Goal: Task Accomplishment & Management: Use online tool/utility

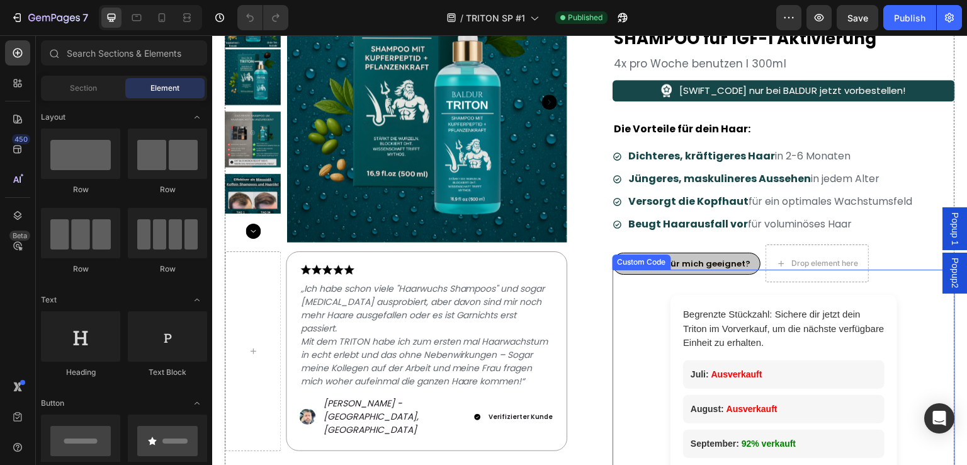
scroll to position [3653, 0]
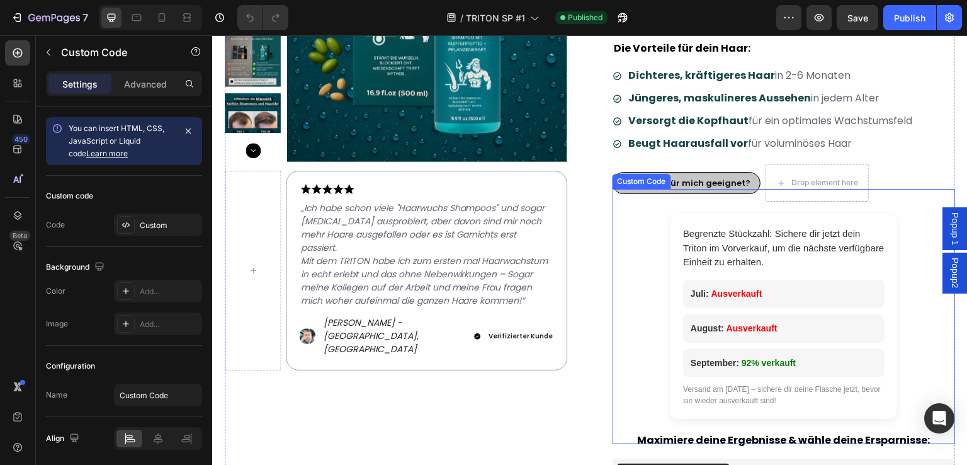
click at [882, 220] on div "Begrenzte Stückzahl: Sichere dir jetzt dein Triton im Vorverkauf, um die nächst…" at bounding box center [784, 316] width 227 height 205
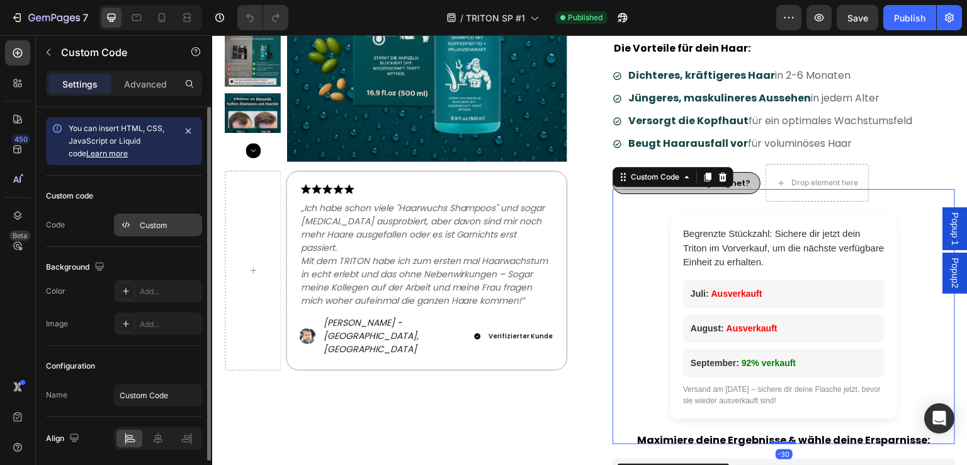
click at [140, 232] on div "Custom" at bounding box center [158, 225] width 88 height 23
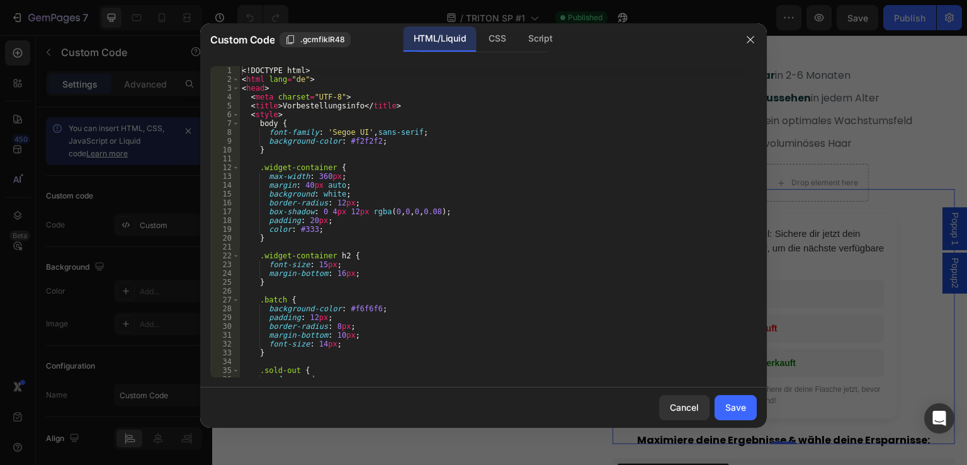
type textarea "<!DOCTYPE html>"
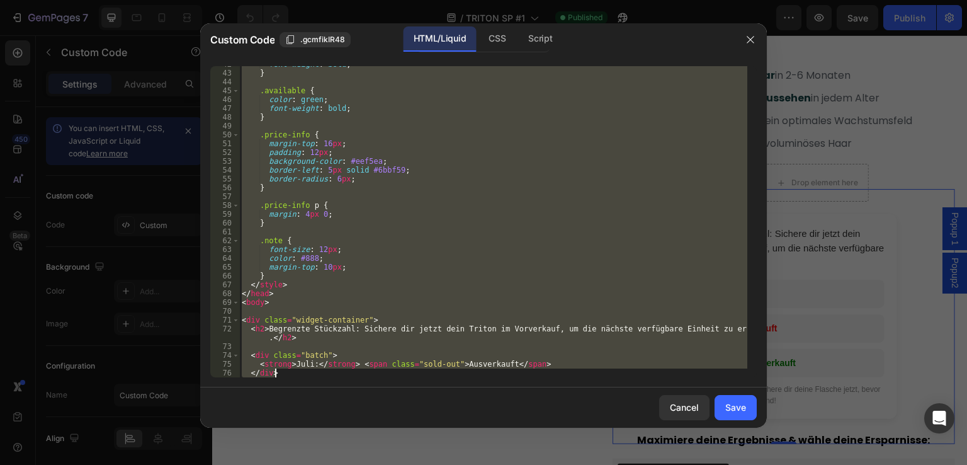
scroll to position [527, 0]
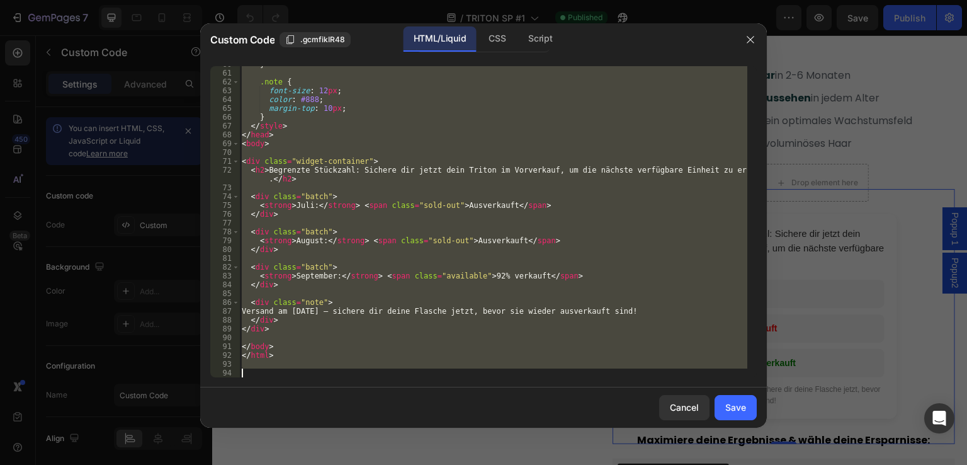
drag, startPoint x: 241, startPoint y: 69, endPoint x: 539, endPoint y: 466, distance: 496.7
click at [539, 0] on html "7 Version history / TRITON SP #1 Published Preview Save Publish 450 Beta Sectio…" at bounding box center [483, 0] width 967 height 0
paste textarea
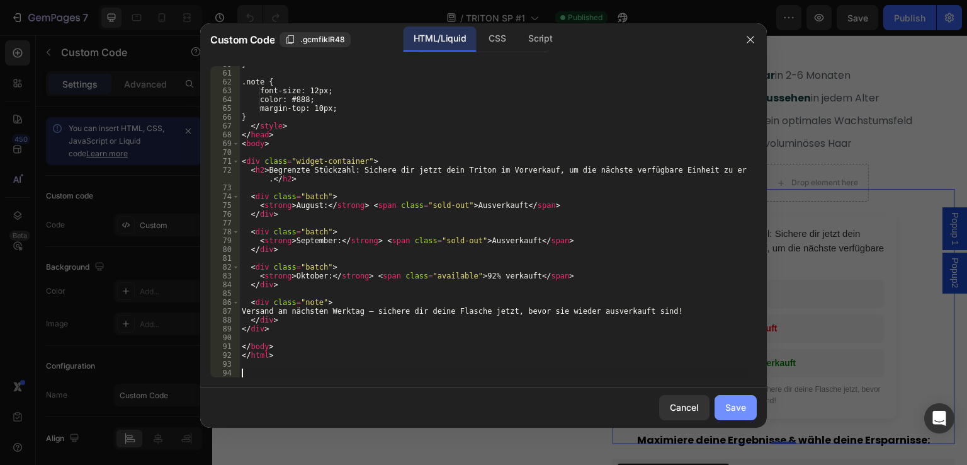
click at [738, 406] on div "Save" at bounding box center [736, 407] width 21 height 13
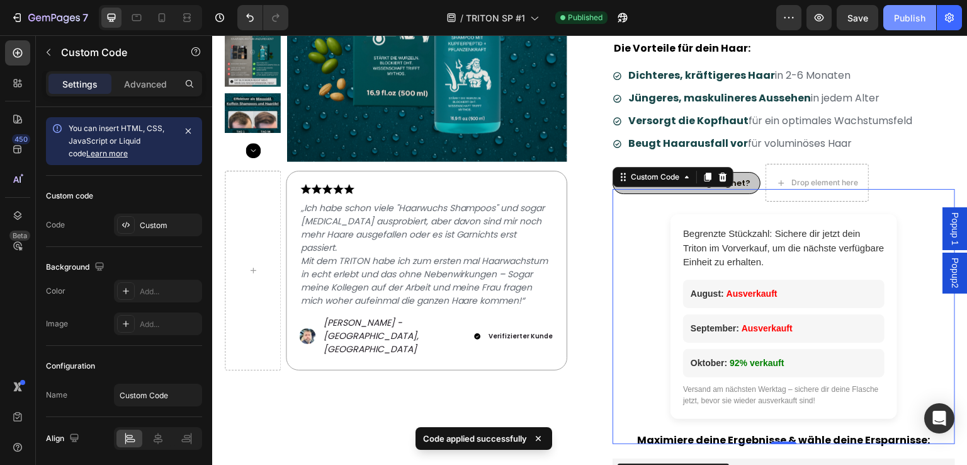
click at [908, 21] on div "Publish" at bounding box center [909, 17] width 31 height 13
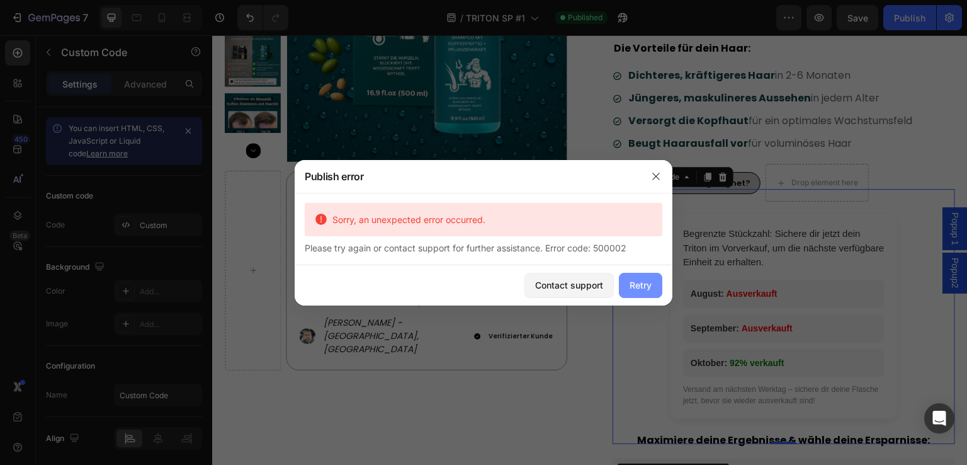
click at [635, 282] on div "Retry" at bounding box center [641, 284] width 22 height 13
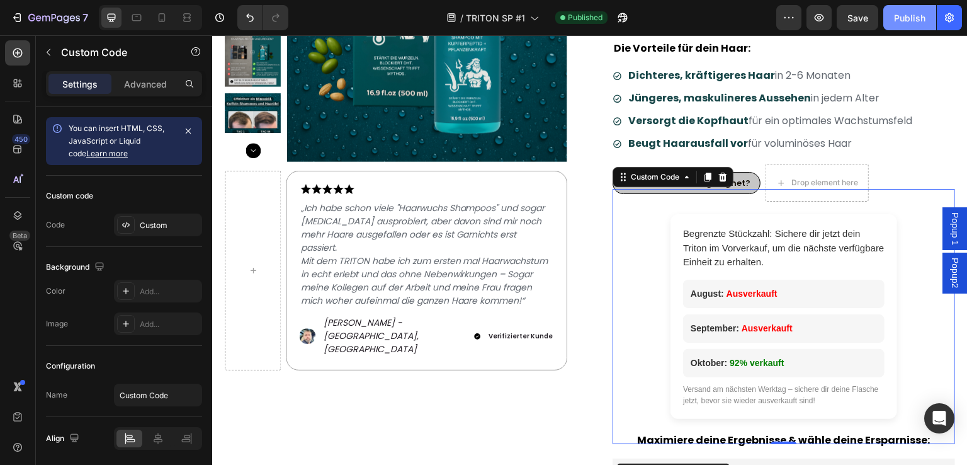
click at [904, 20] on div "Publish" at bounding box center [909, 17] width 31 height 13
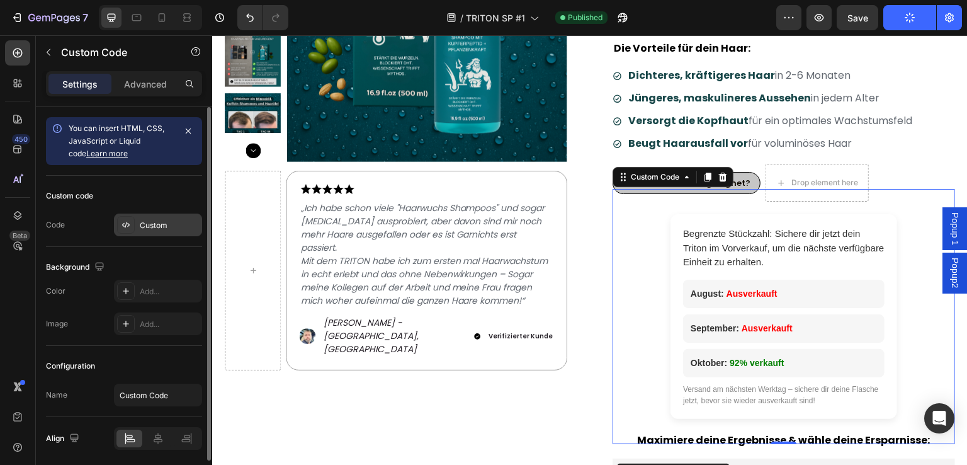
click at [152, 220] on div "Custom" at bounding box center [169, 225] width 59 height 11
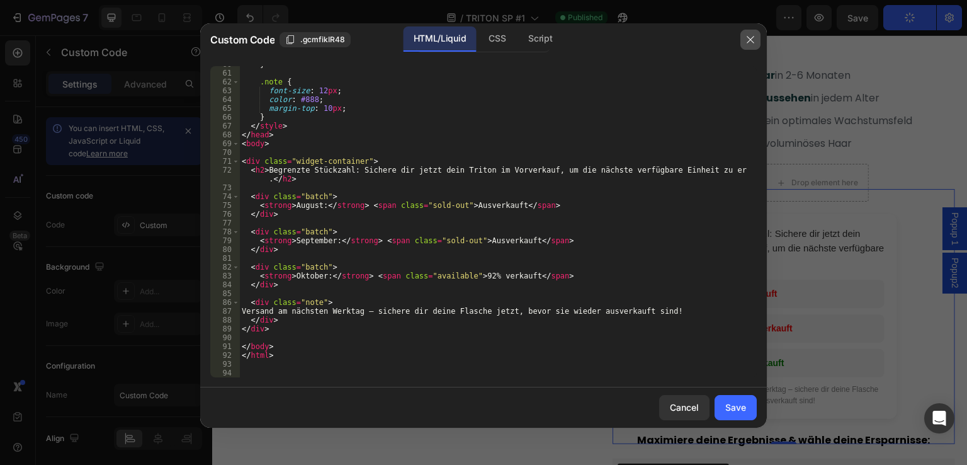
click at [746, 44] on icon "button" at bounding box center [751, 40] width 10 height 10
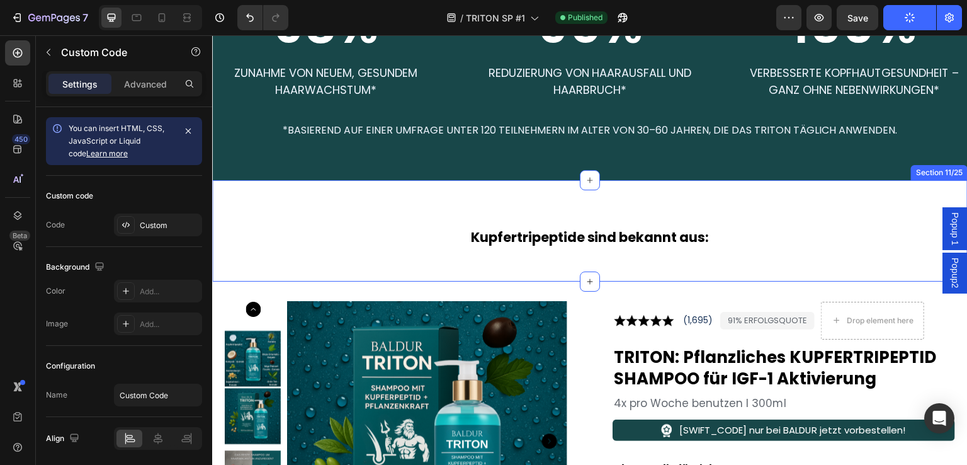
scroll to position [3053, 0]
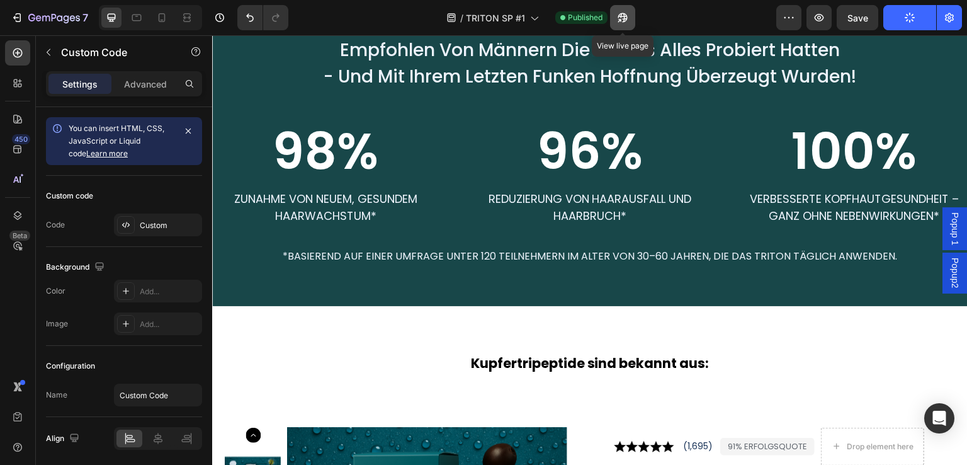
click at [630, 0] on body "7 Version history / TRITON SP #1 Published View live page Preview Save Publish …" at bounding box center [483, 0] width 967 height 0
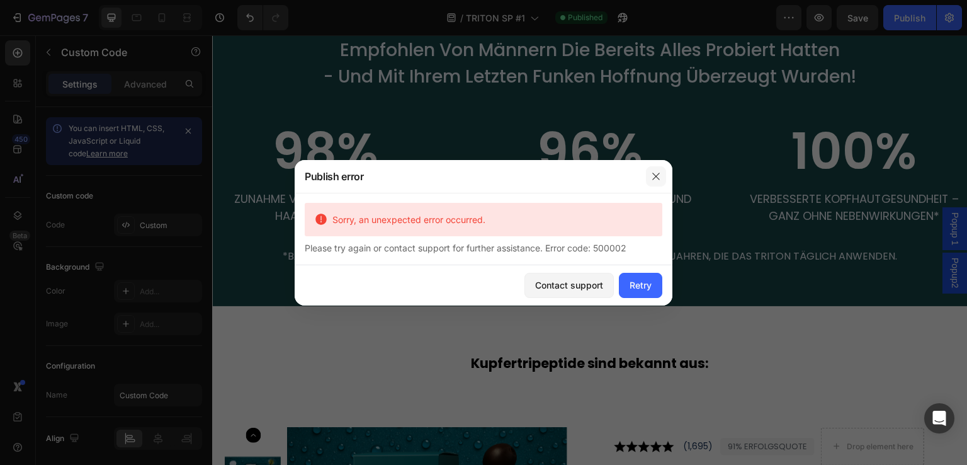
click at [658, 174] on icon "button" at bounding box center [655, 176] width 7 height 7
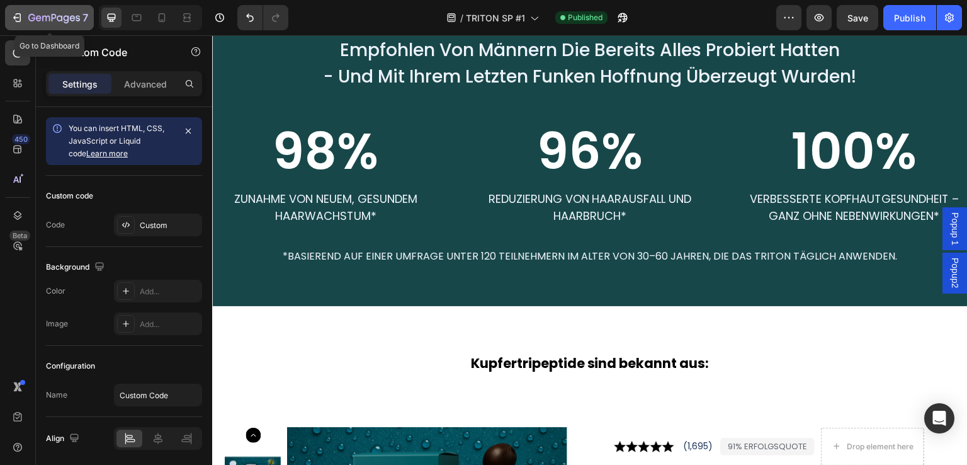
click at [8, 16] on button "7" at bounding box center [49, 17] width 89 height 25
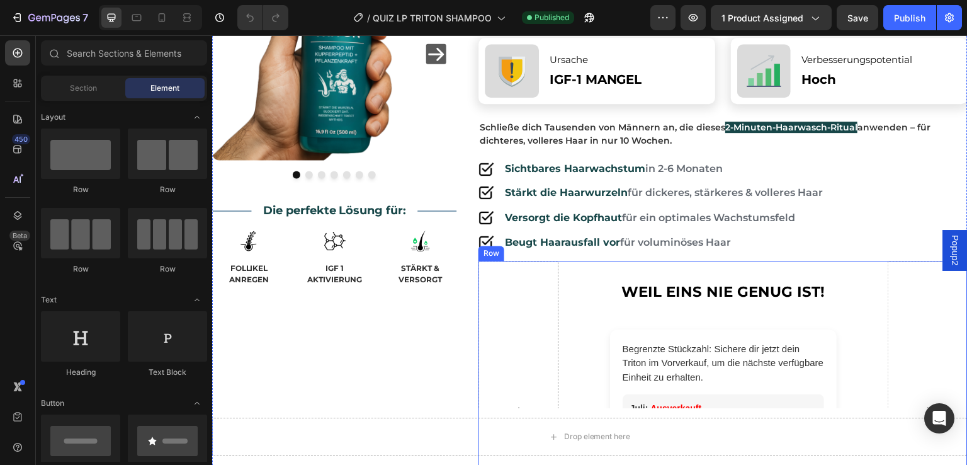
scroll to position [504, 0]
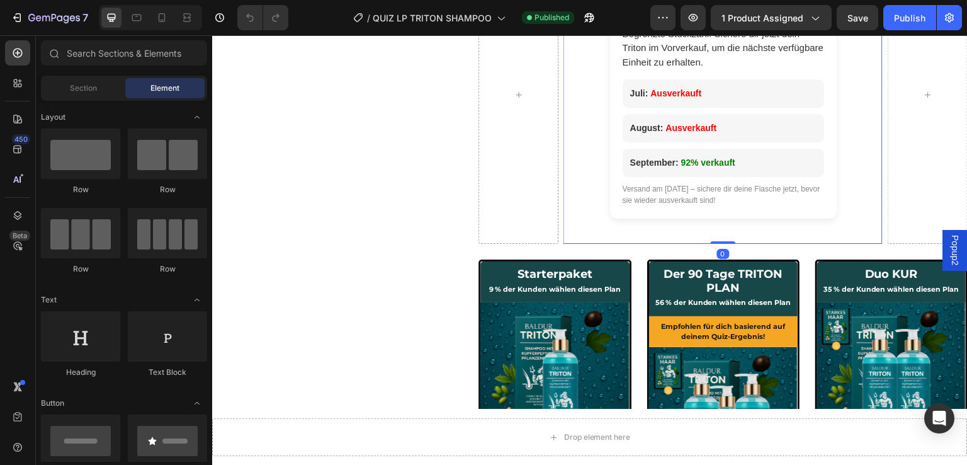
click at [716, 205] on div "Begrenzte Stückzahl: Sichere dir jetzt dein Triton im Vorverkauf, um die nächst…" at bounding box center [723, 116] width 227 height 205
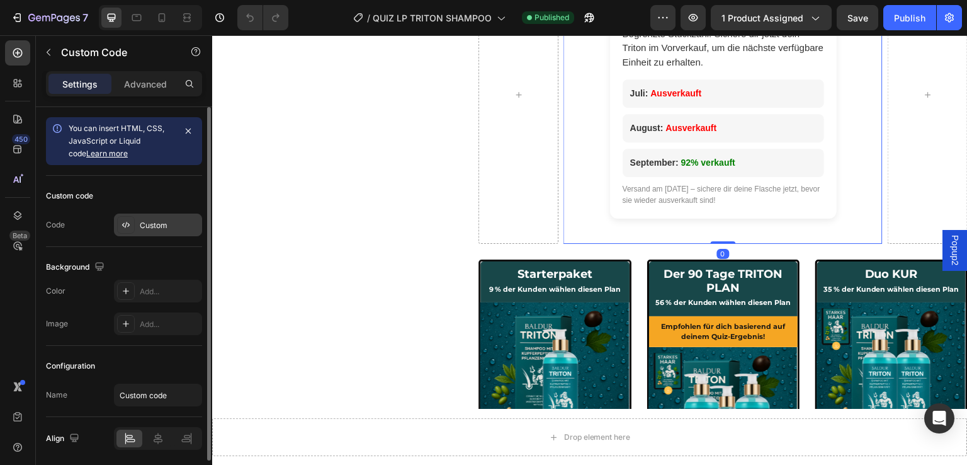
click at [149, 229] on div "Custom" at bounding box center [169, 225] width 59 height 11
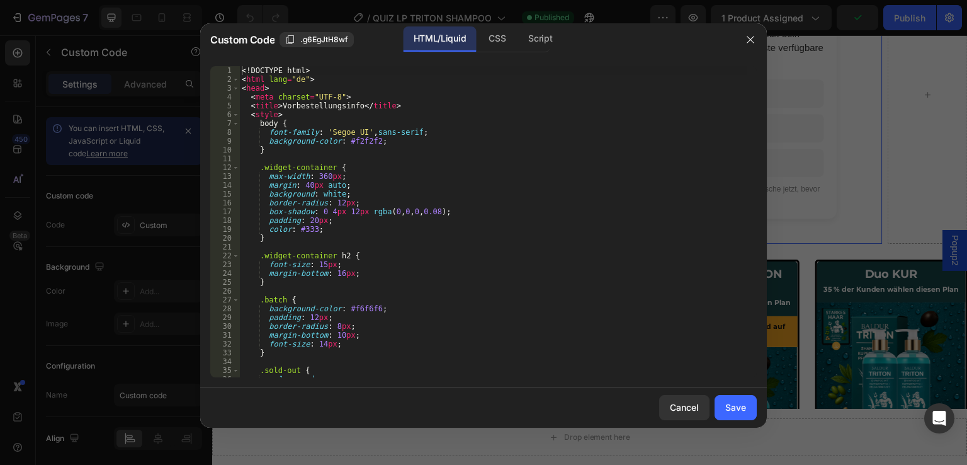
type textarea "<!DOCTYPE html>"
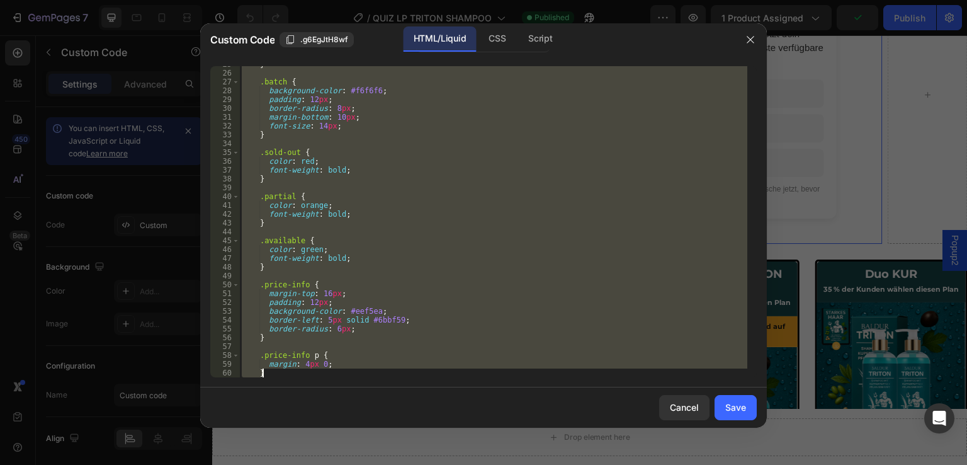
scroll to position [527, 0]
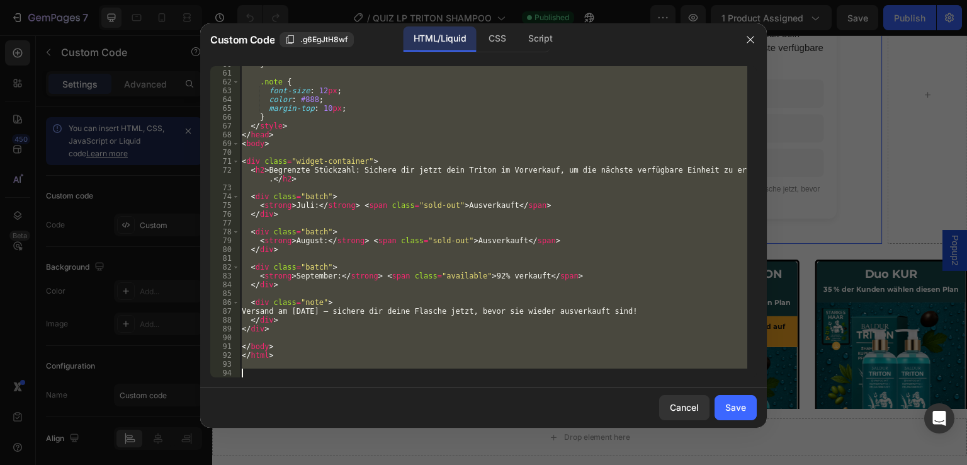
drag, startPoint x: 242, startPoint y: 69, endPoint x: 485, endPoint y: 431, distance: 435.8
click at [485, 431] on div "Custom Code .g6EgJtH8wf HTML/Liquid CSS Script <!DOCTYPE html> 60 61 62 63 64 6…" at bounding box center [483, 232] width 567 height 418
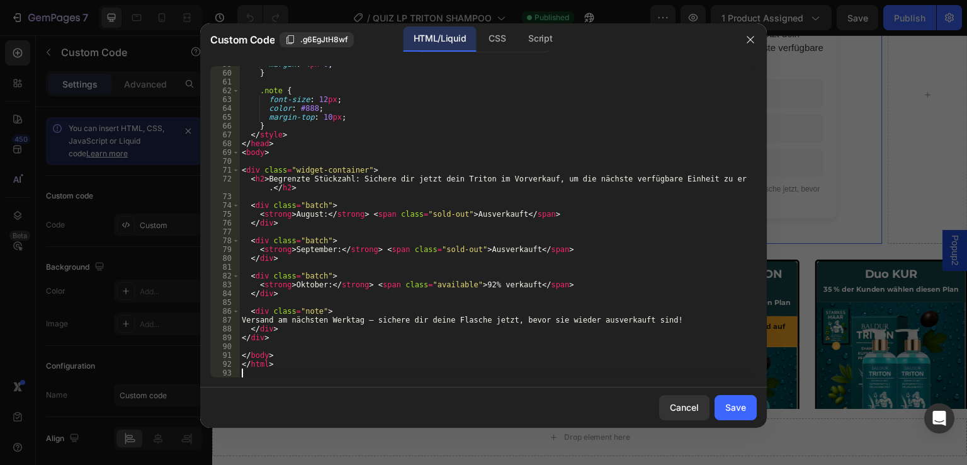
type textarea "</html>"
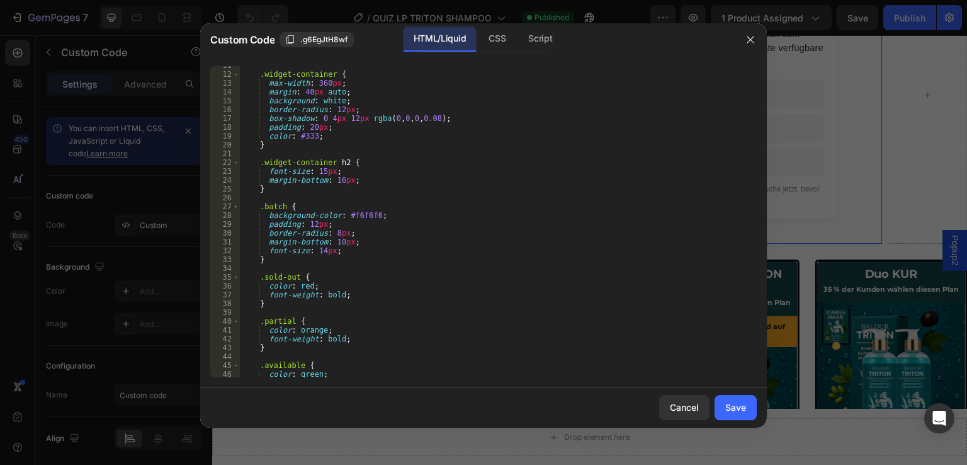
scroll to position [0, 0]
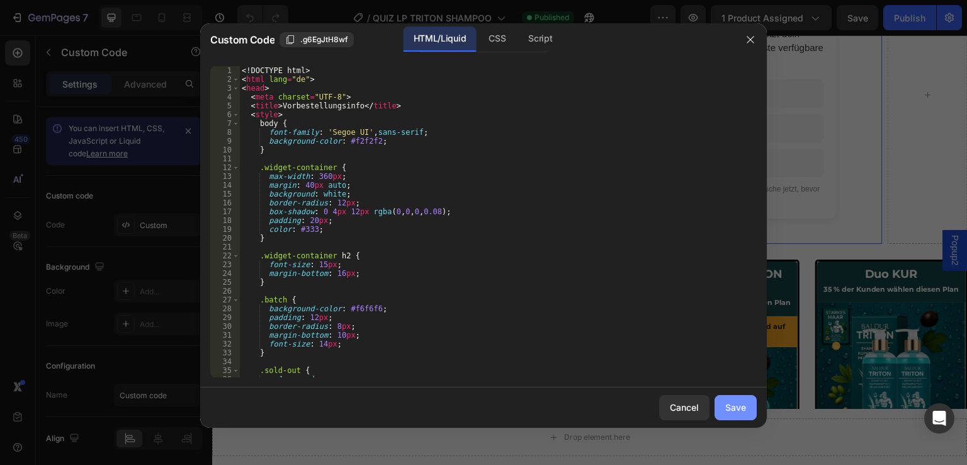
click at [731, 407] on div "Save" at bounding box center [736, 407] width 21 height 13
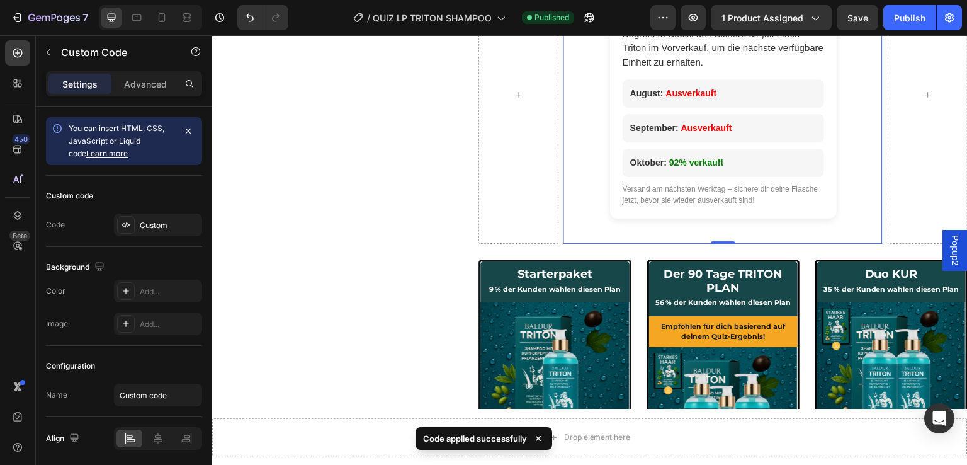
scroll to position [315, 0]
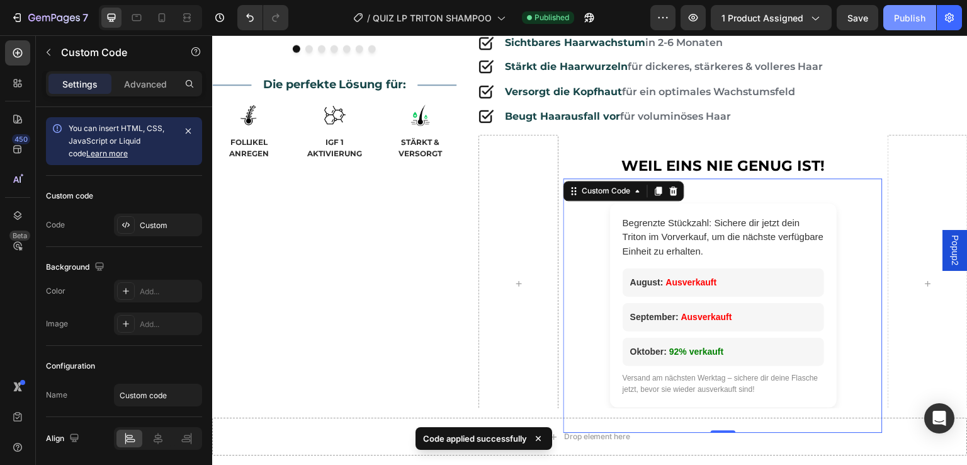
click at [913, 15] on div "Publish" at bounding box center [909, 17] width 31 height 13
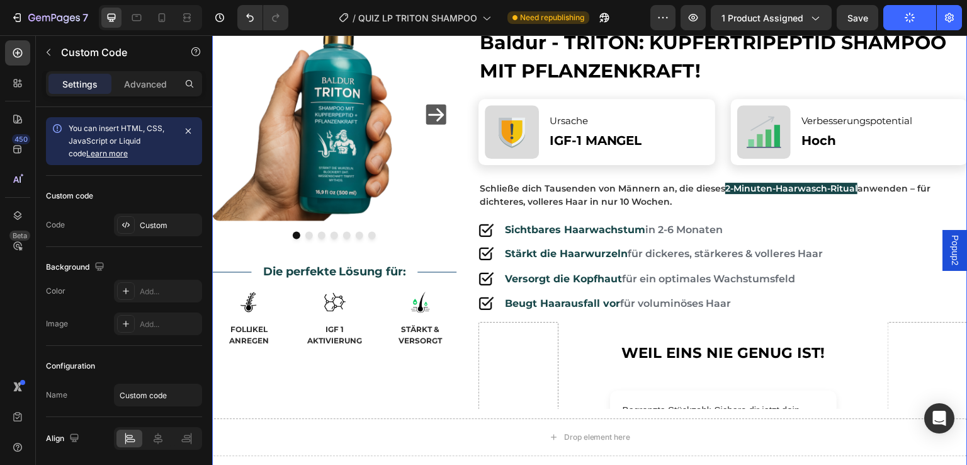
scroll to position [126, 0]
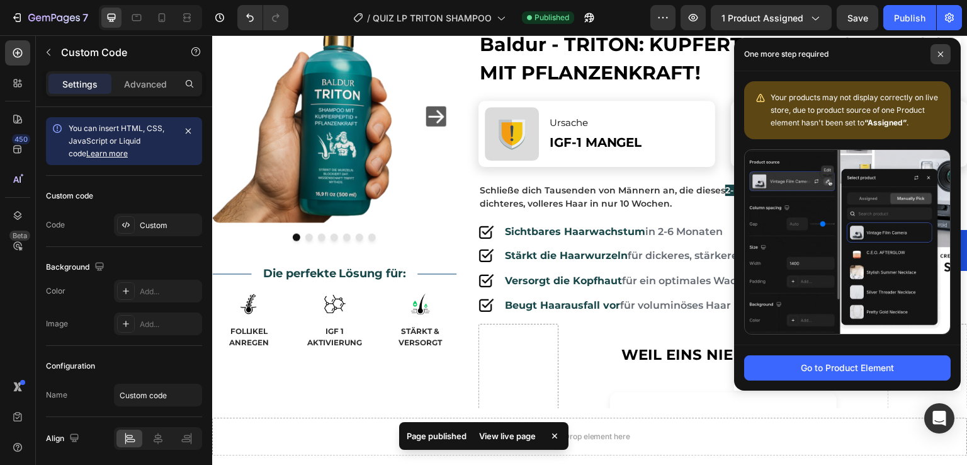
click at [945, 53] on span at bounding box center [941, 54] width 20 height 20
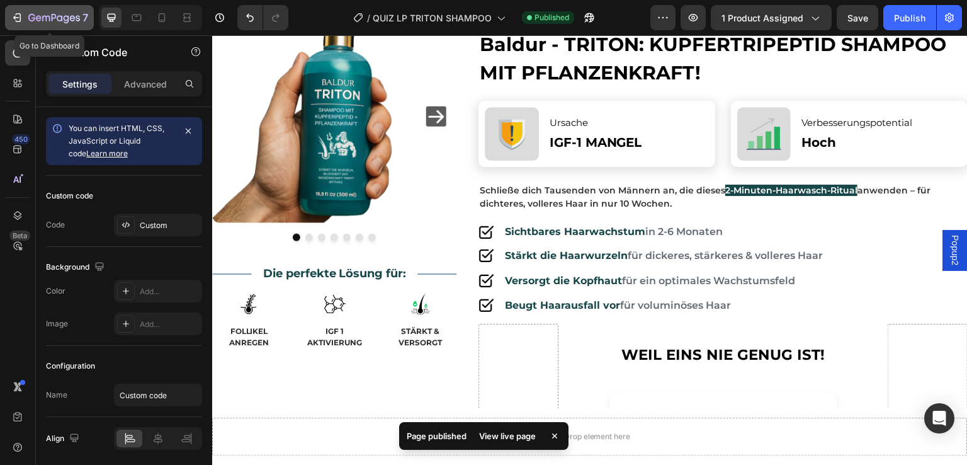
click at [16, 14] on icon "button" at bounding box center [17, 17] width 13 height 13
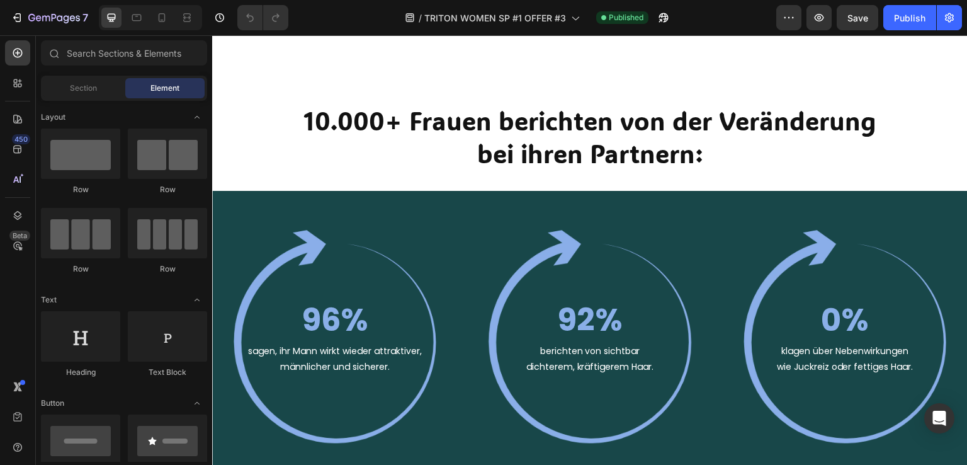
scroll to position [945, 0]
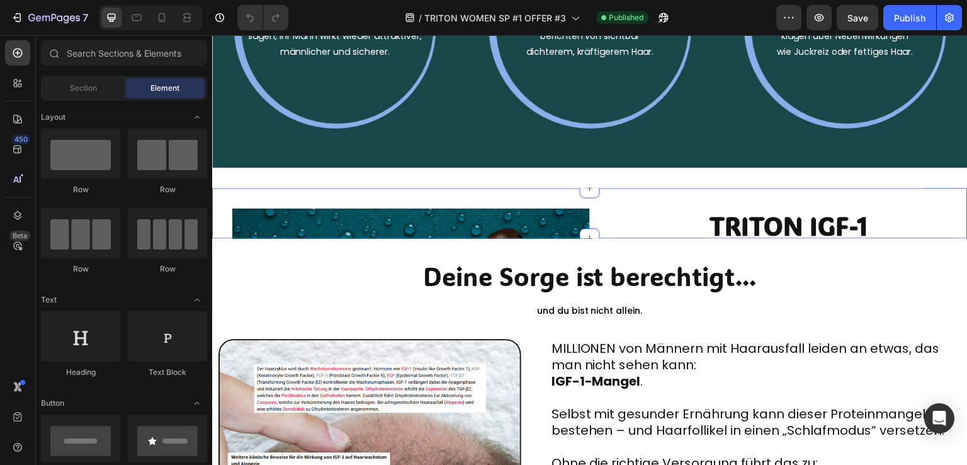
click at [669, 193] on div "Product Images TRITON IGF-1 "Haar-Reaktivierungs" 90 Tage Plan Heading Image (1…" at bounding box center [590, 213] width 756 height 50
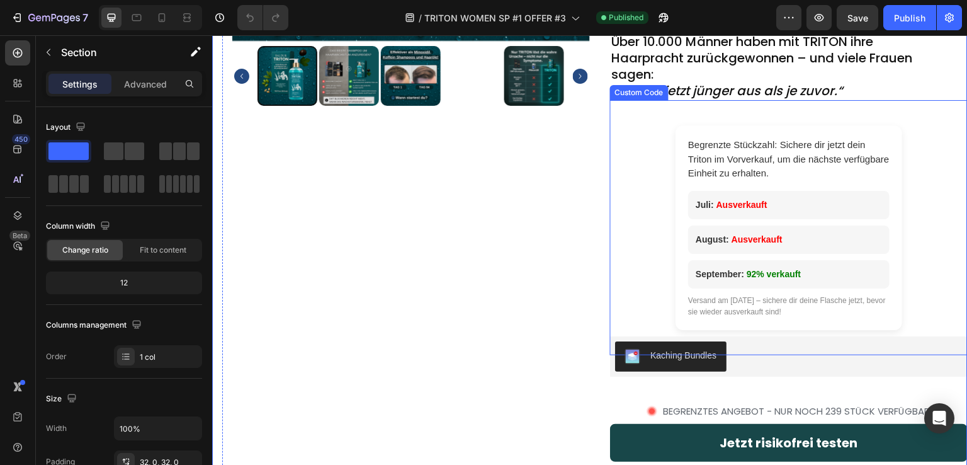
scroll to position [1512, 0]
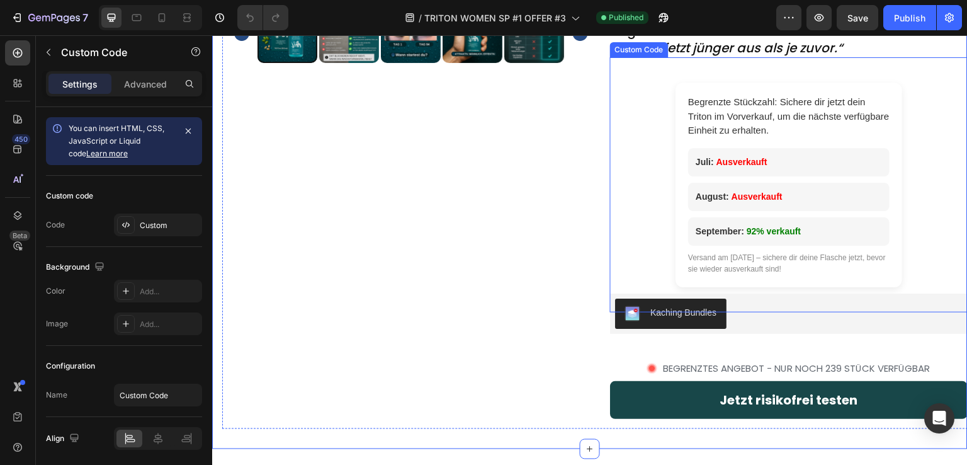
click at [655, 179] on div "Begrenzte Stückzahl: Sichere dir jetzt dein Triton im Vorverkauf, um die nächst…" at bounding box center [789, 185] width 358 height 205
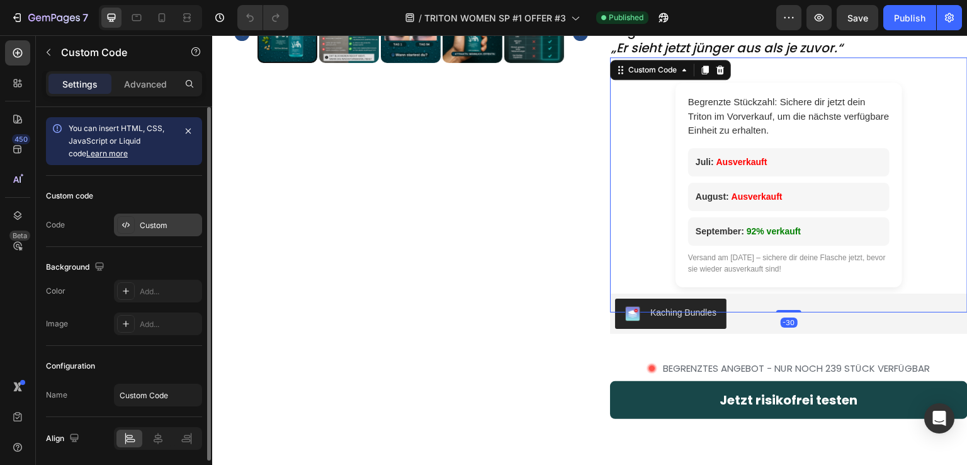
click at [179, 215] on div "Custom" at bounding box center [158, 225] width 88 height 23
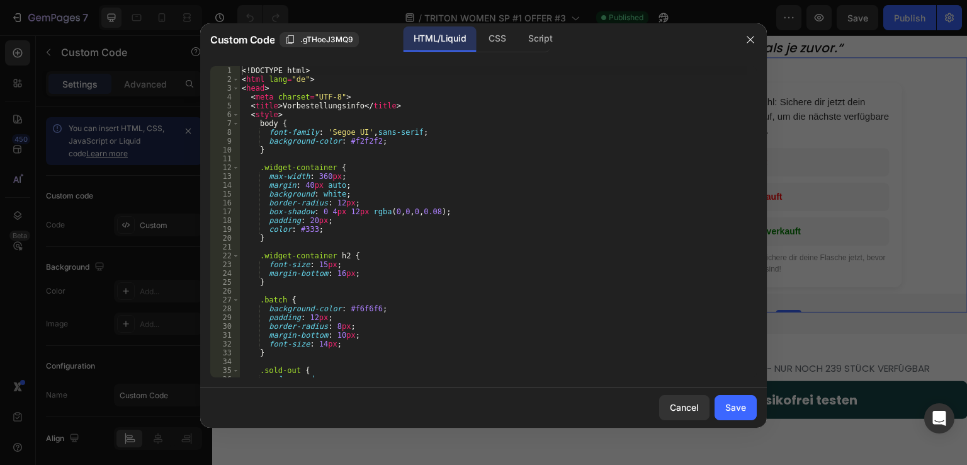
type textarea "<!DOCTYPE html>"
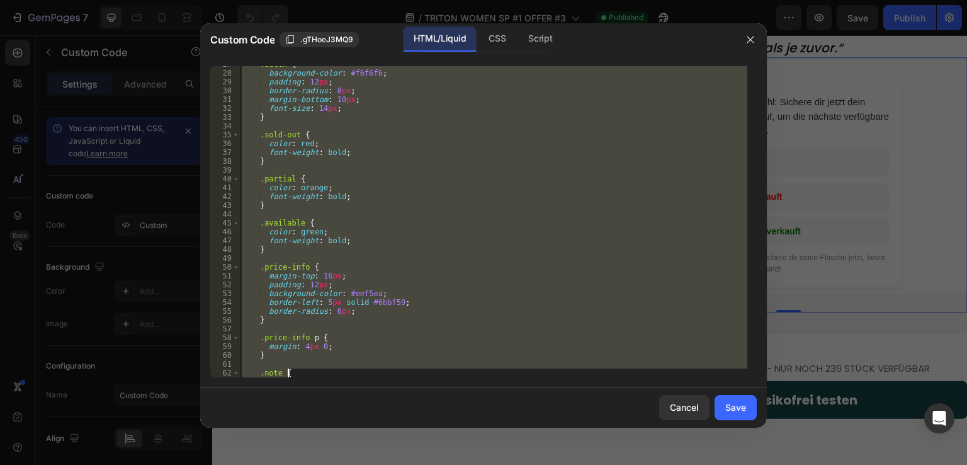
scroll to position [527, 0]
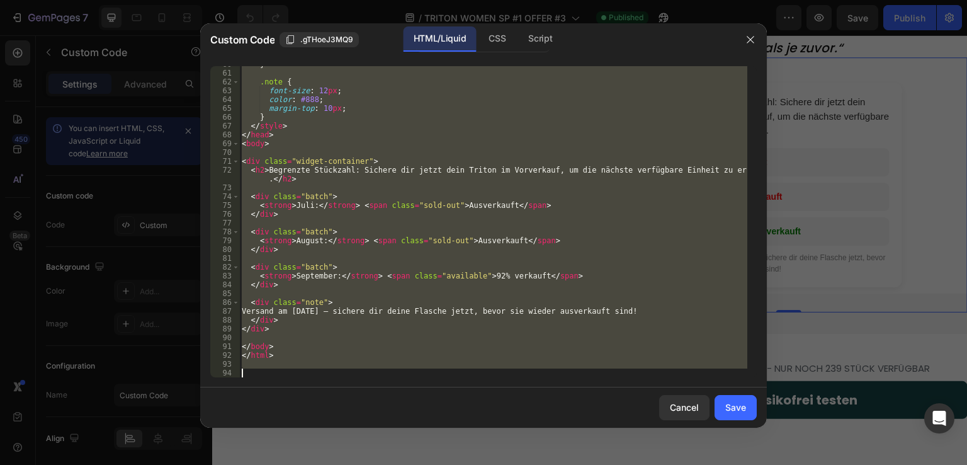
drag, startPoint x: 241, startPoint y: 71, endPoint x: 489, endPoint y: 421, distance: 428.3
click at [489, 421] on div "Custom Code .gTHoeJ3MQ9 HTML/Liquid CSS Script <!DOCTYPE html> 60 61 62 63 64 6…" at bounding box center [483, 225] width 567 height 404
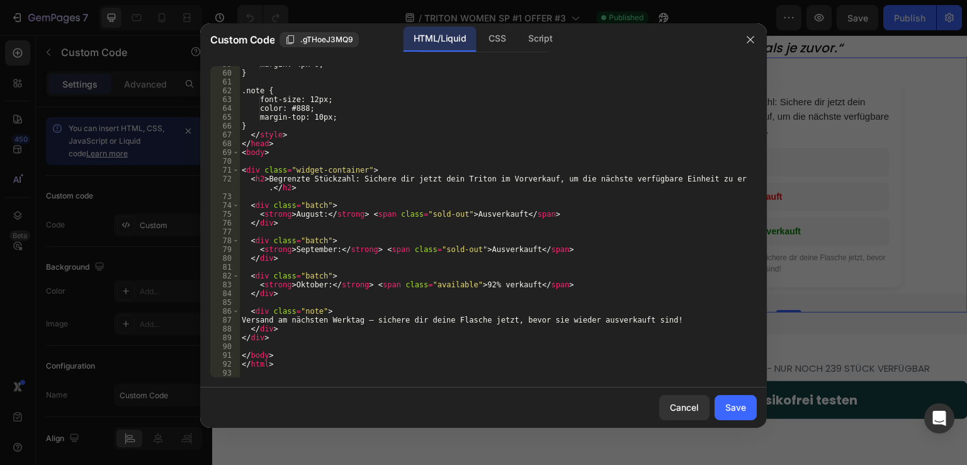
scroll to position [518, 0]
click at [732, 411] on div "Save" at bounding box center [736, 407] width 21 height 13
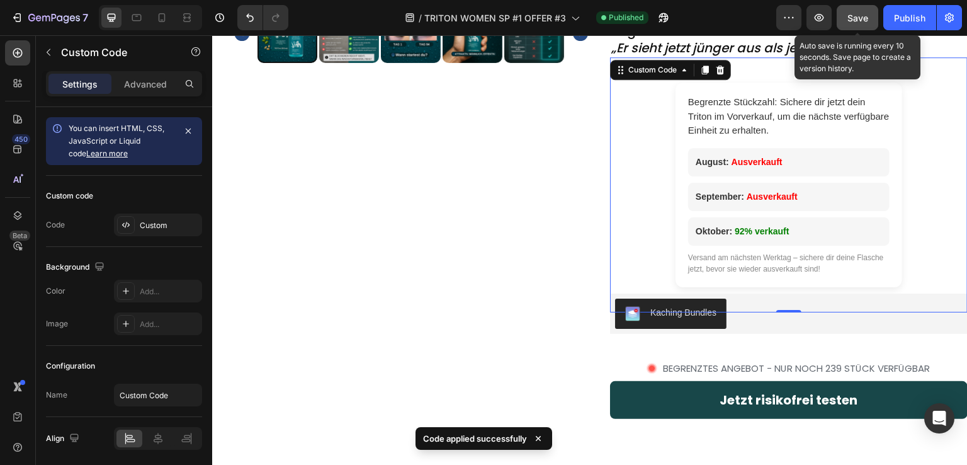
click at [859, 15] on span "Save" at bounding box center [858, 18] width 21 height 11
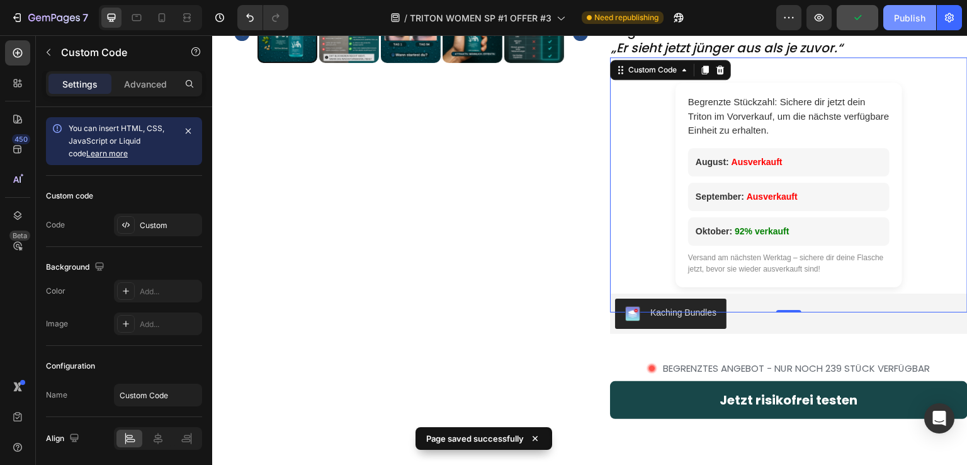
click at [906, 17] on div "Publish" at bounding box center [909, 17] width 31 height 13
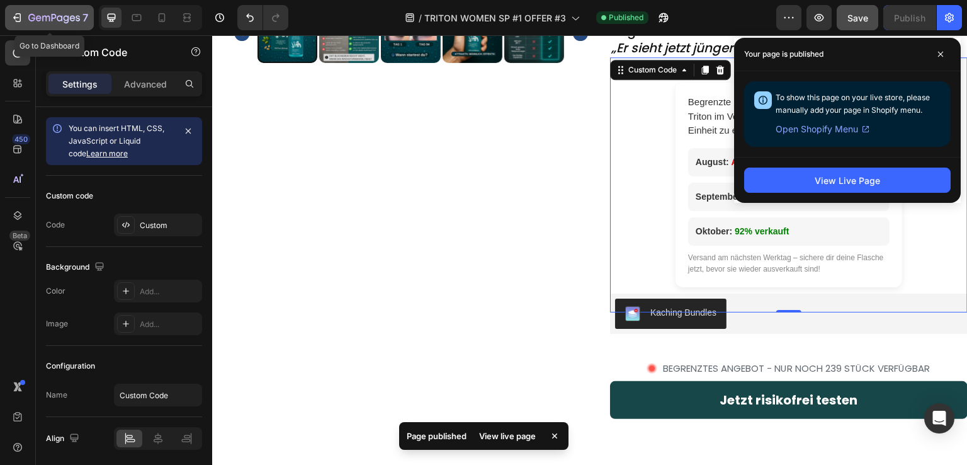
click at [15, 18] on icon "button" at bounding box center [16, 18] width 6 height 4
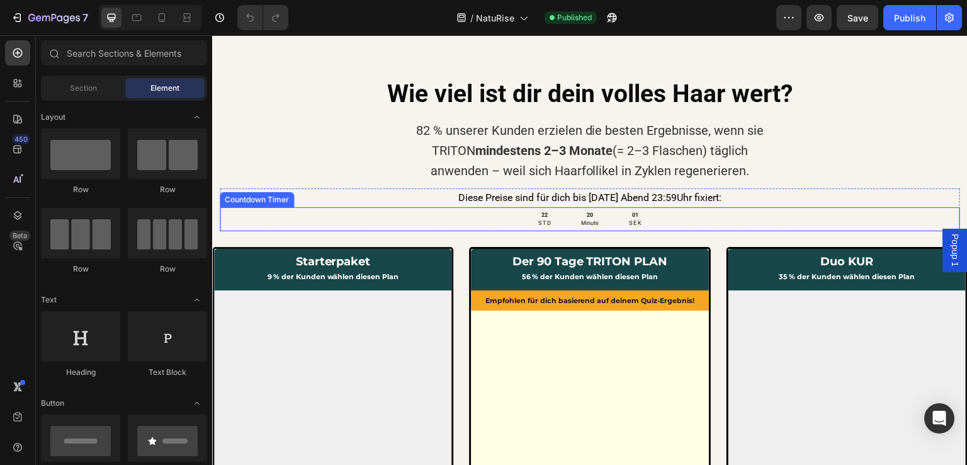
scroll to position [7495, 0]
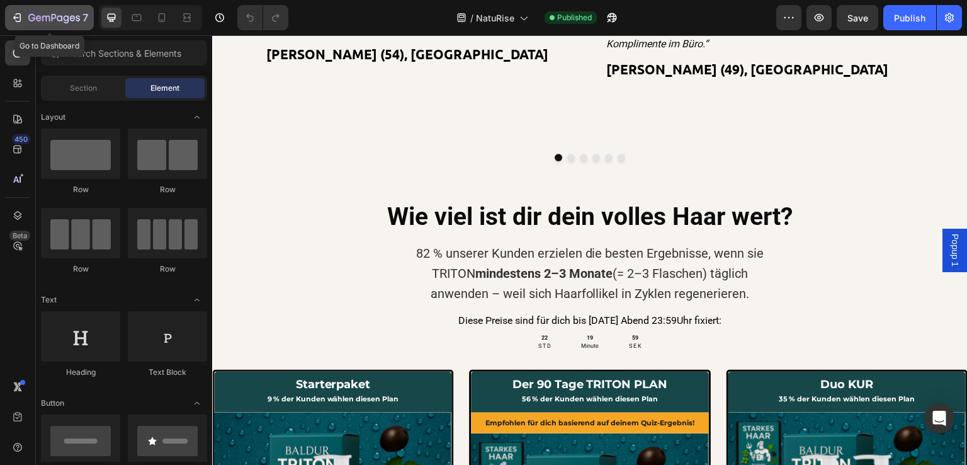
click at [14, 19] on icon "button" at bounding box center [17, 17] width 13 height 13
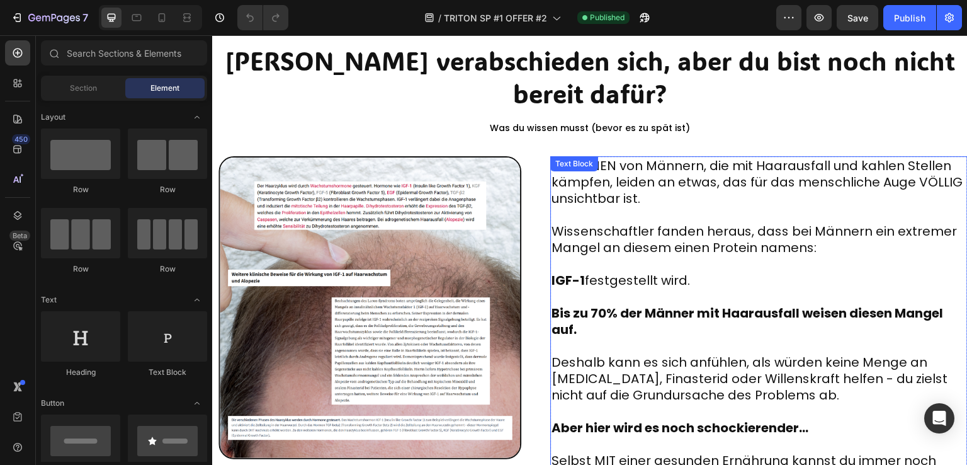
scroll to position [882, 0]
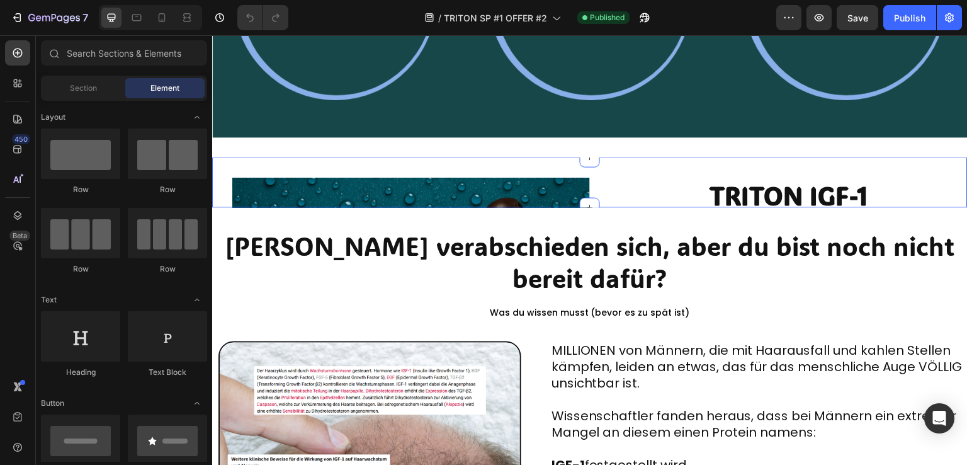
click at [651, 168] on div "Product Images TRITON IGF-1 "Haar-Reaktivierungs" Shampoo Heading Image (1,695)…" at bounding box center [590, 182] width 756 height 50
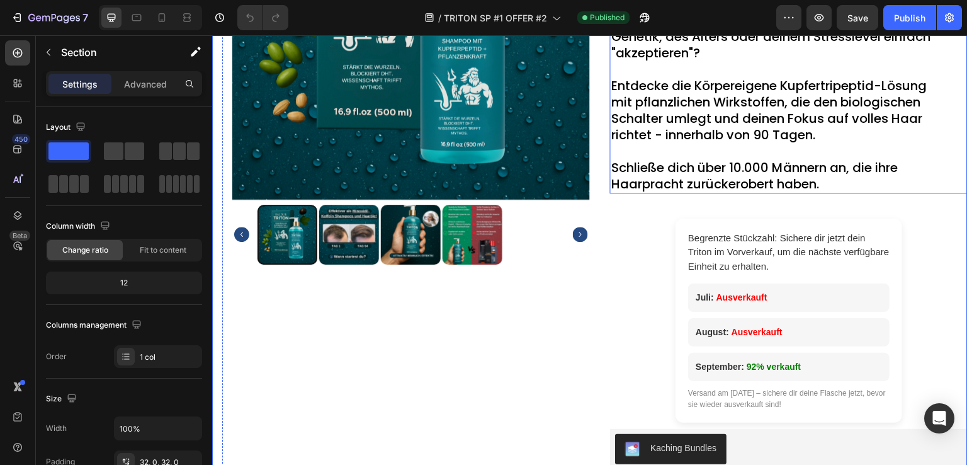
scroll to position [1323, 0]
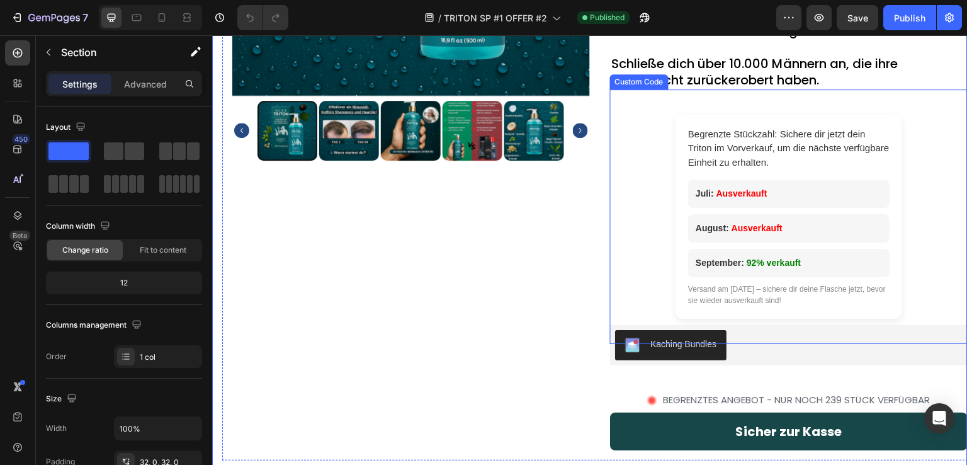
click at [668, 238] on div "Begrenzte Stückzahl: Sichere dir jetzt dein Triton im Vorverkauf, um die nächst…" at bounding box center [789, 217] width 358 height 205
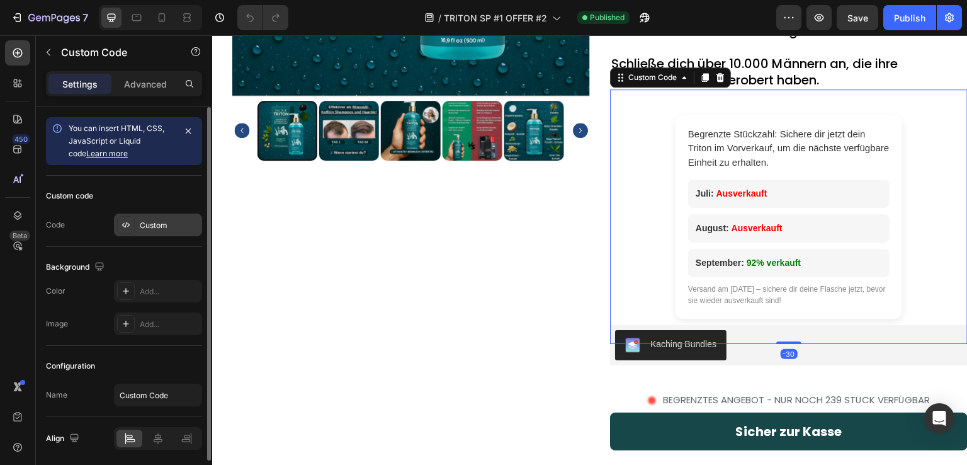
click at [155, 228] on div "Custom" at bounding box center [169, 225] width 59 height 11
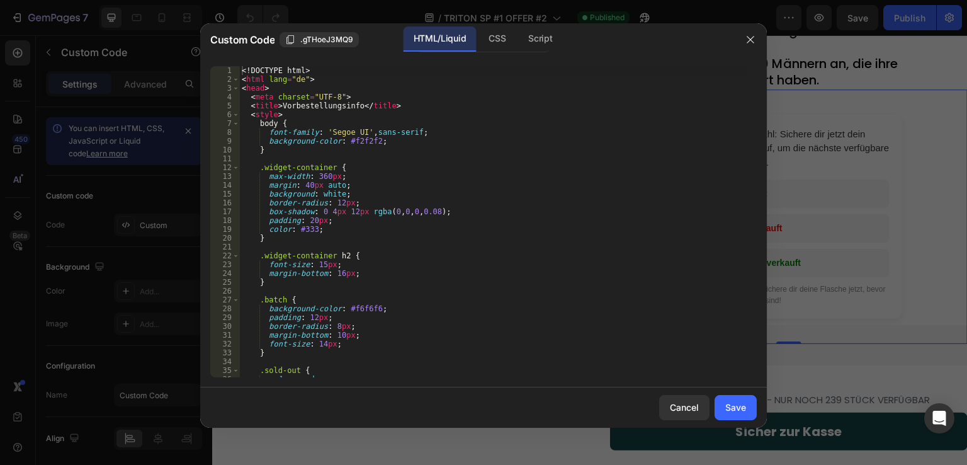
type textarea "<!DOCTYPE html>"
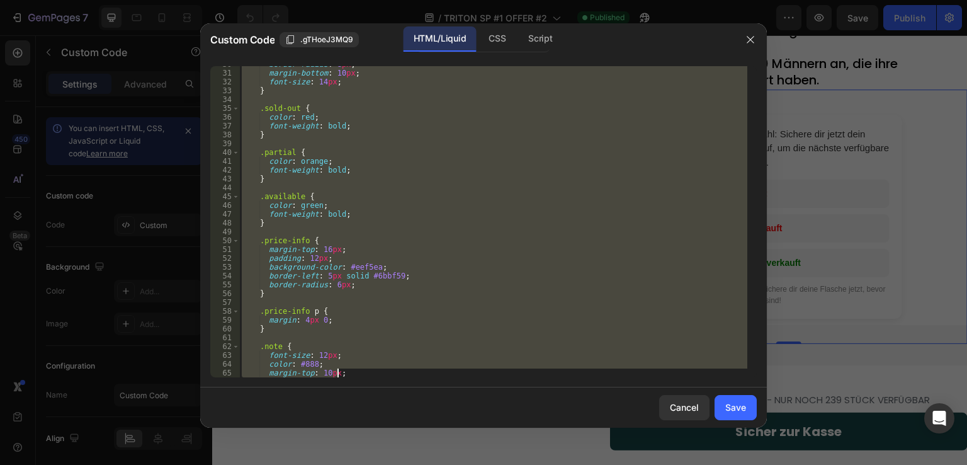
scroll to position [527, 0]
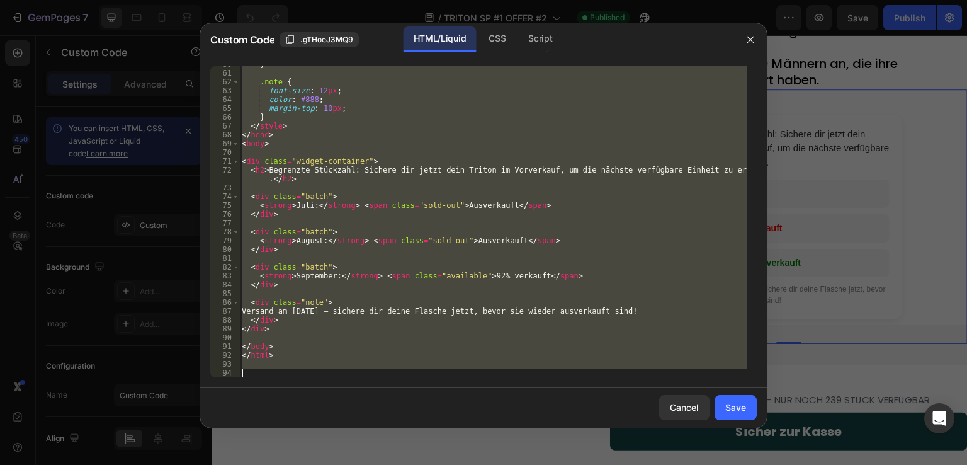
drag, startPoint x: 242, startPoint y: 69, endPoint x: 506, endPoint y: 444, distance: 458.3
click at [506, 444] on div "Custom Code .gTHoeJ3MQ9 HTML/Liquid CSS Script <!DOCTYPE html> 60 61 62 63 64 6…" at bounding box center [483, 232] width 967 height 465
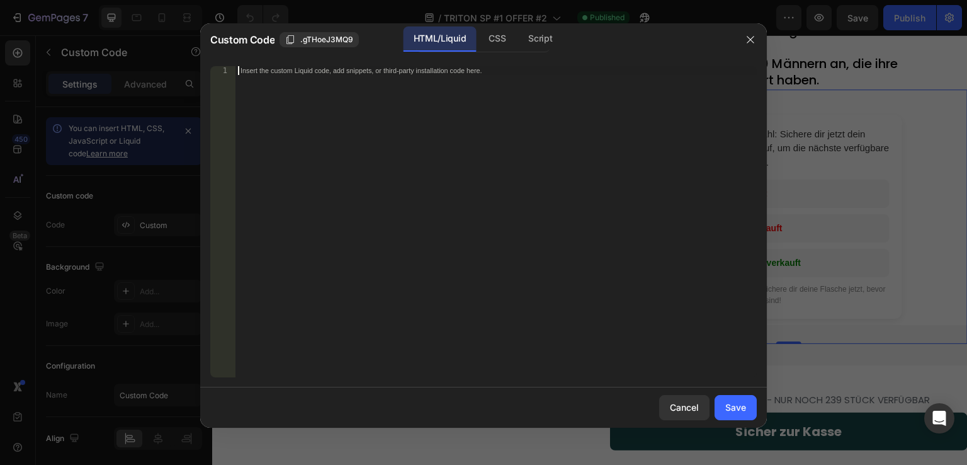
scroll to position [518, 0]
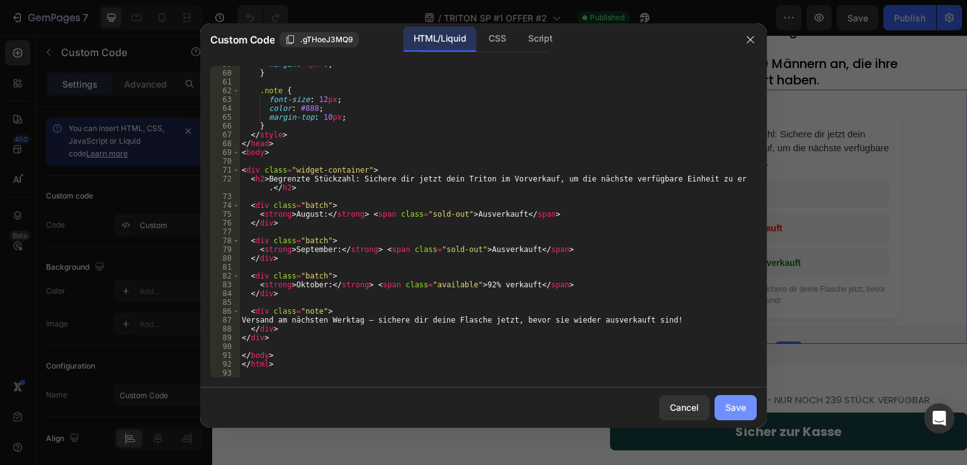
click at [738, 409] on div "Save" at bounding box center [736, 407] width 21 height 13
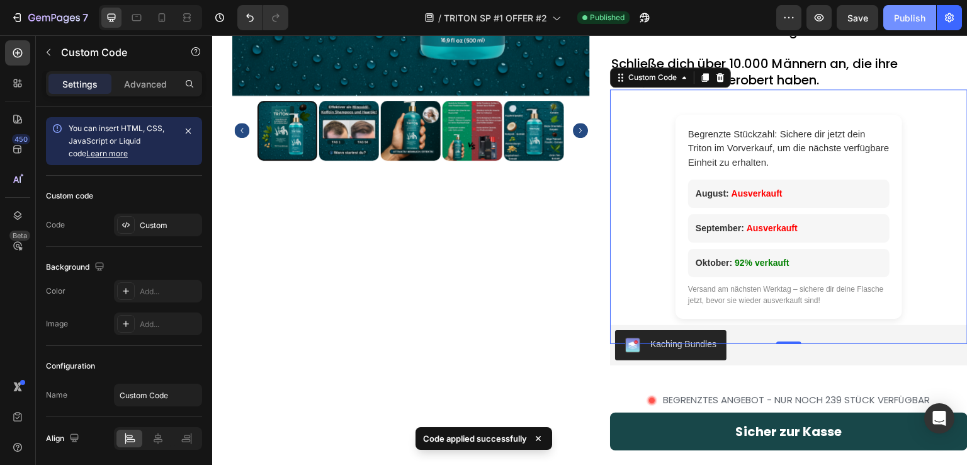
click at [904, 16] on div "Publish" at bounding box center [909, 17] width 31 height 13
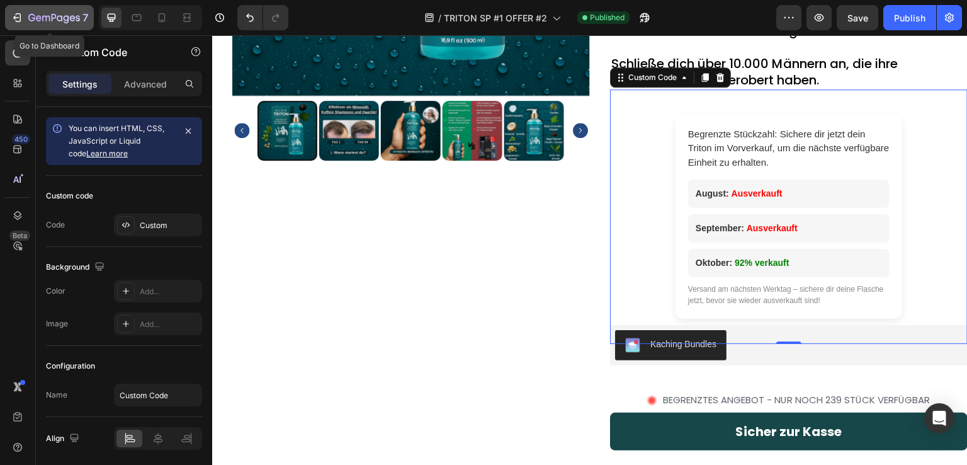
click at [10, 15] on button "7" at bounding box center [49, 17] width 89 height 25
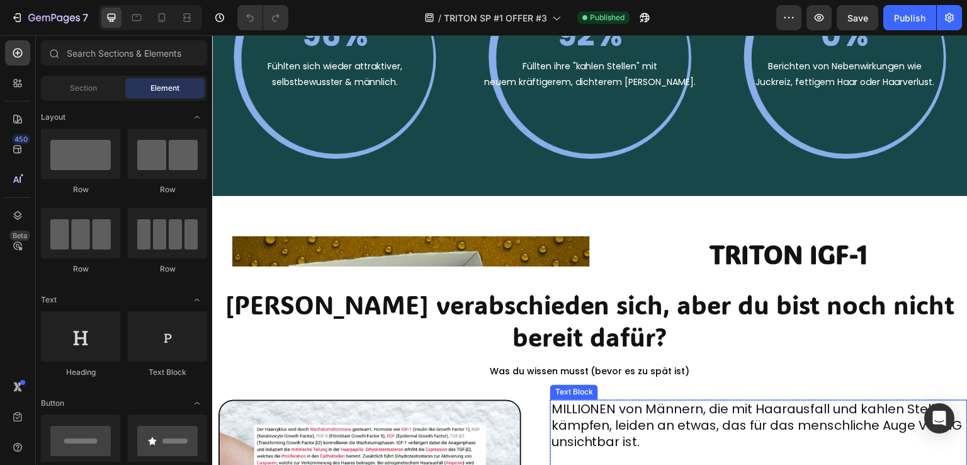
scroll to position [819, 0]
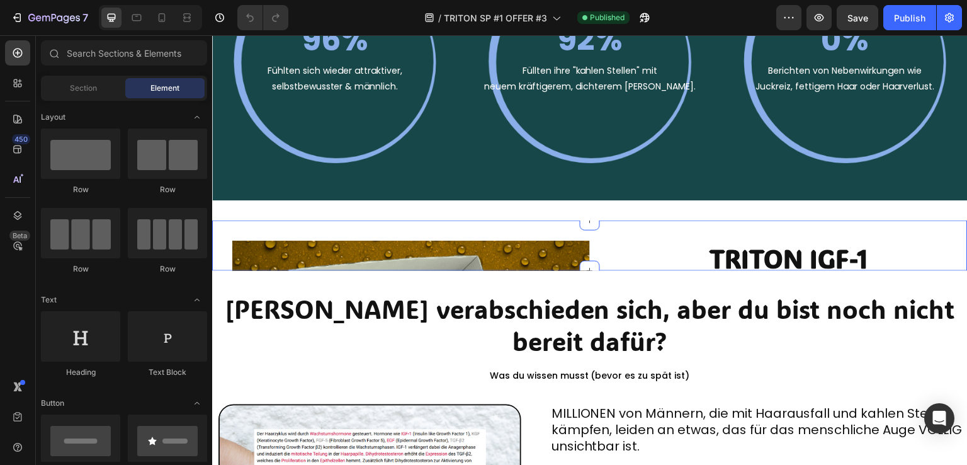
click at [656, 231] on div "Product Images TRITON IGF-1 "Haar-Reaktivierungs" Shampoo Heading Image (1,695)…" at bounding box center [590, 245] width 756 height 50
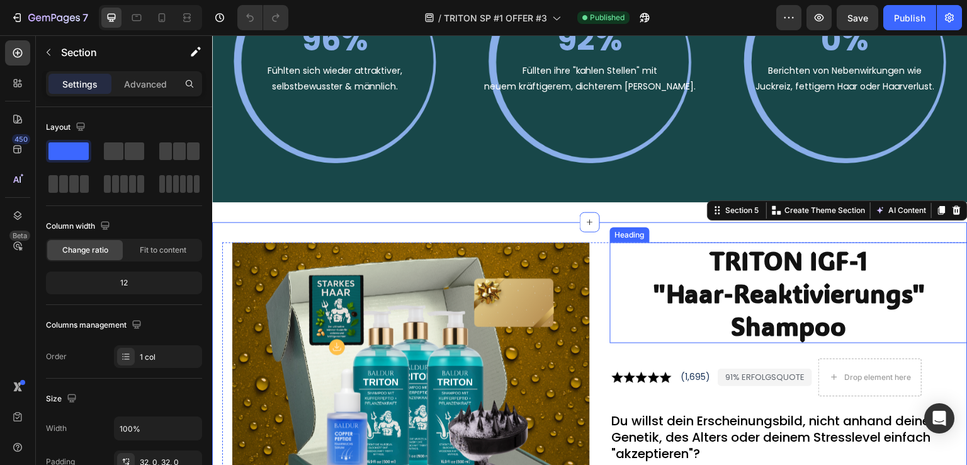
scroll to position [1134, 0]
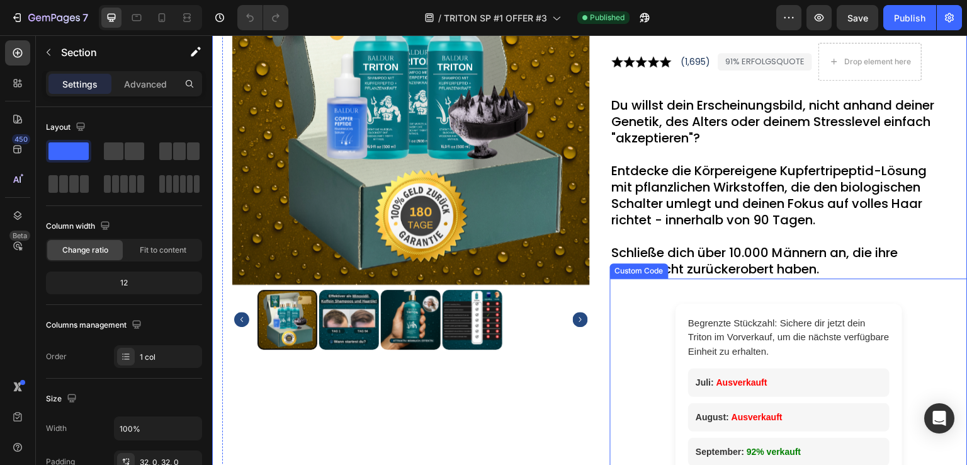
click at [666, 322] on div "Begrenzte Stückzahl: Sichere dir jetzt dein Triton im Vorverkauf, um die nächst…" at bounding box center [789, 406] width 358 height 205
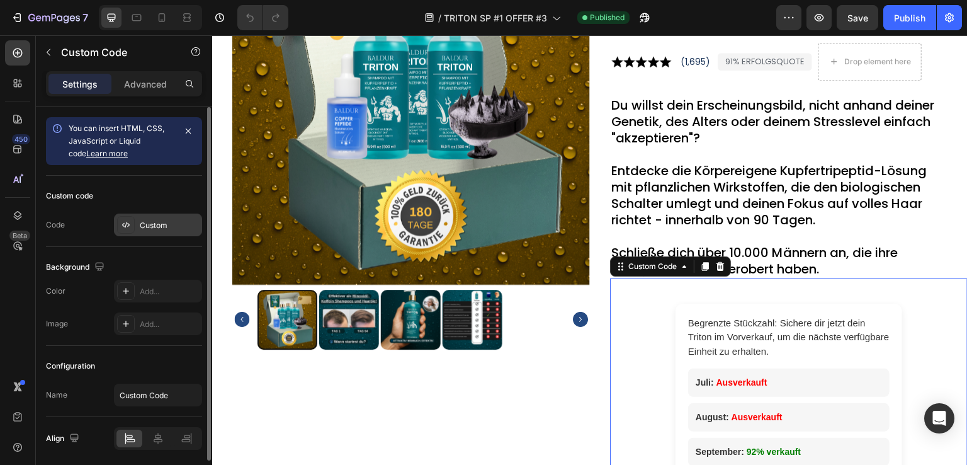
click at [152, 227] on div "Custom" at bounding box center [169, 225] width 59 height 11
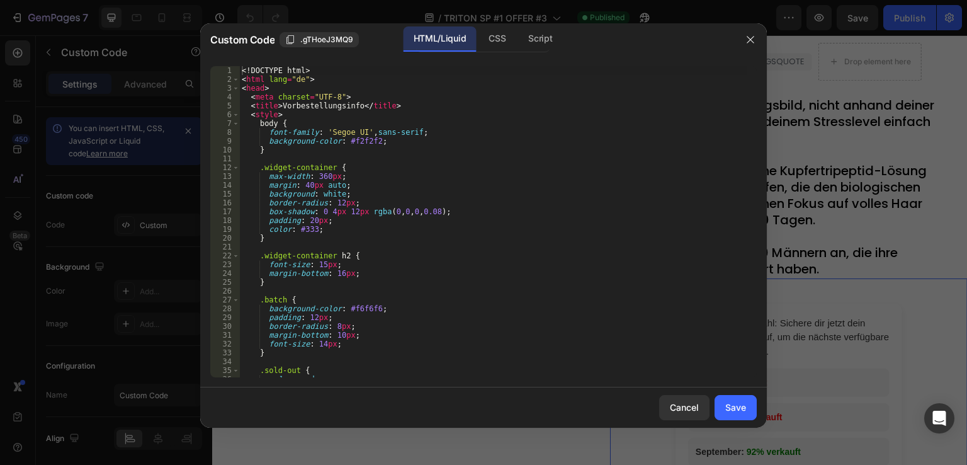
type textarea "<!DOCTYPE html>"
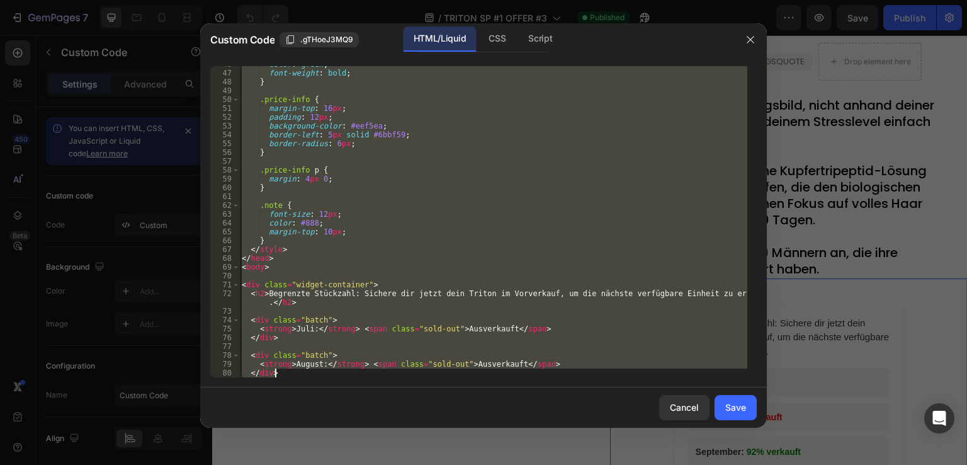
scroll to position [527, 0]
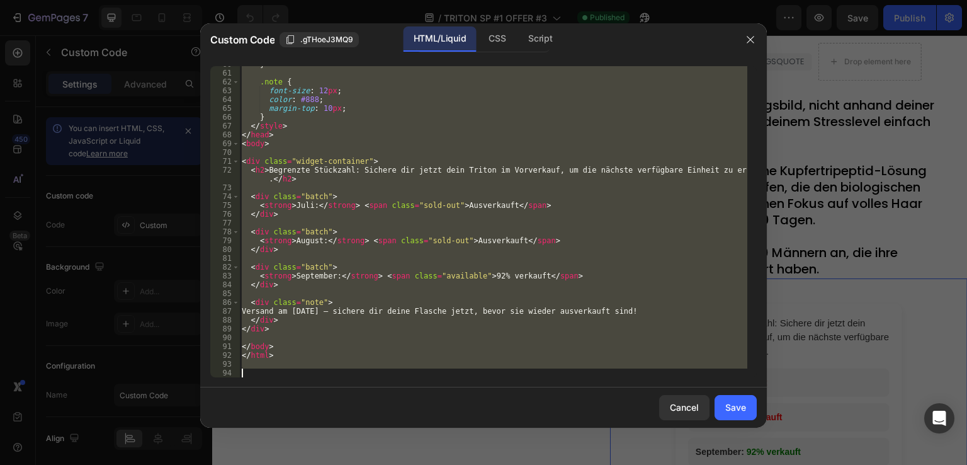
drag, startPoint x: 241, startPoint y: 71, endPoint x: 498, endPoint y: 426, distance: 438.8
click at [498, 426] on div "Custom Code .gTHoeJ3MQ9 HTML/Liquid CSS Script <!DOCTYPE html> 60 61 62 63 64 6…" at bounding box center [483, 225] width 567 height 404
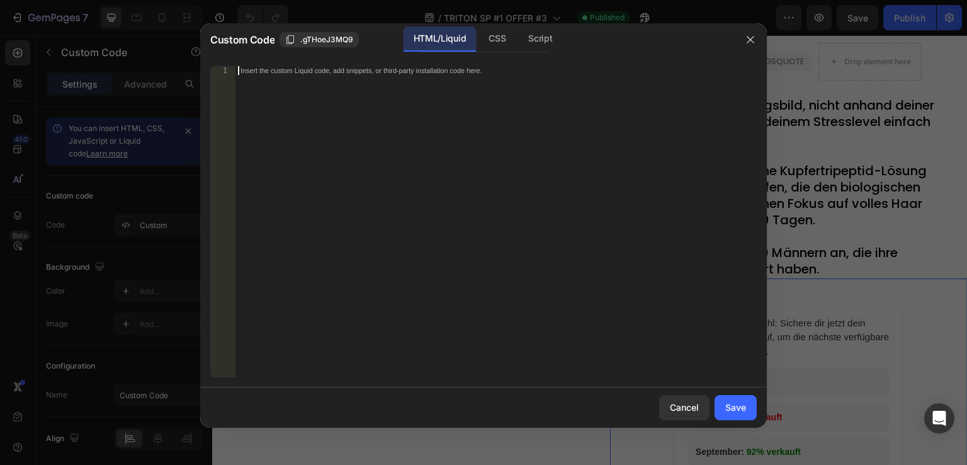
scroll to position [518, 0]
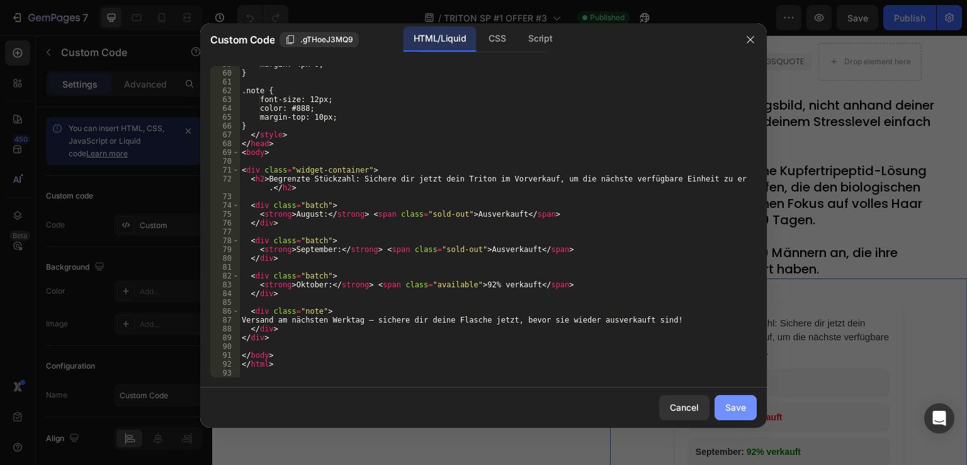
click at [741, 405] on div "Save" at bounding box center [736, 407] width 21 height 13
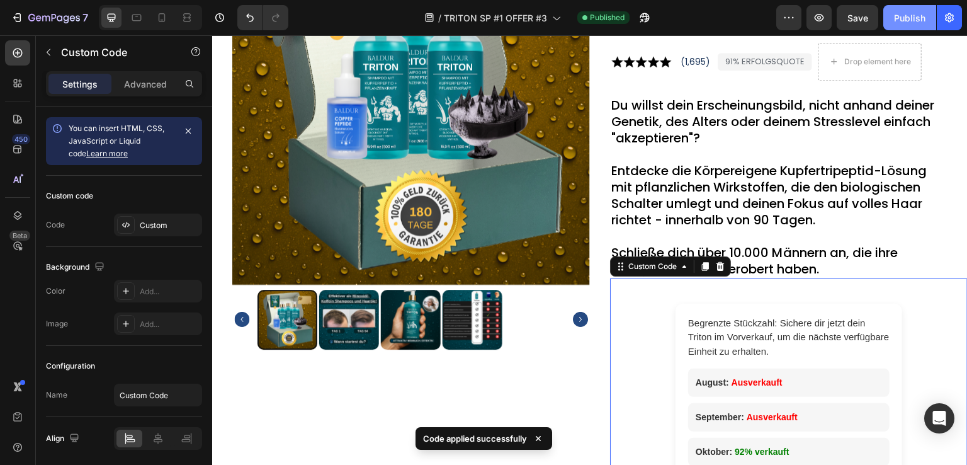
click at [899, 18] on div "Publish" at bounding box center [909, 17] width 31 height 13
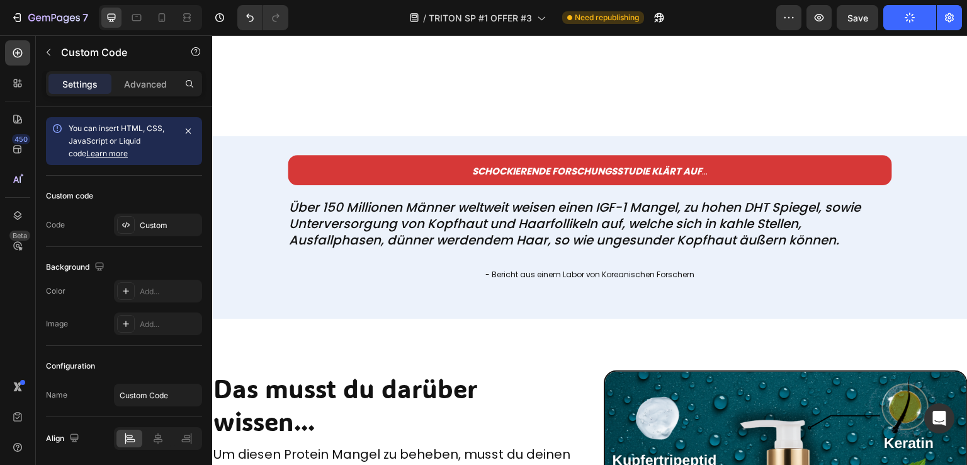
scroll to position [2582, 0]
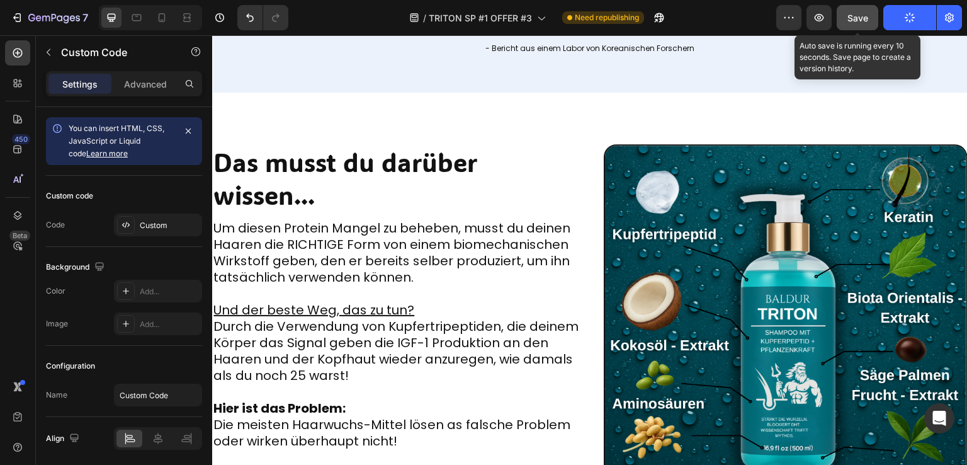
click at [860, 11] on button "Save" at bounding box center [858, 17] width 42 height 25
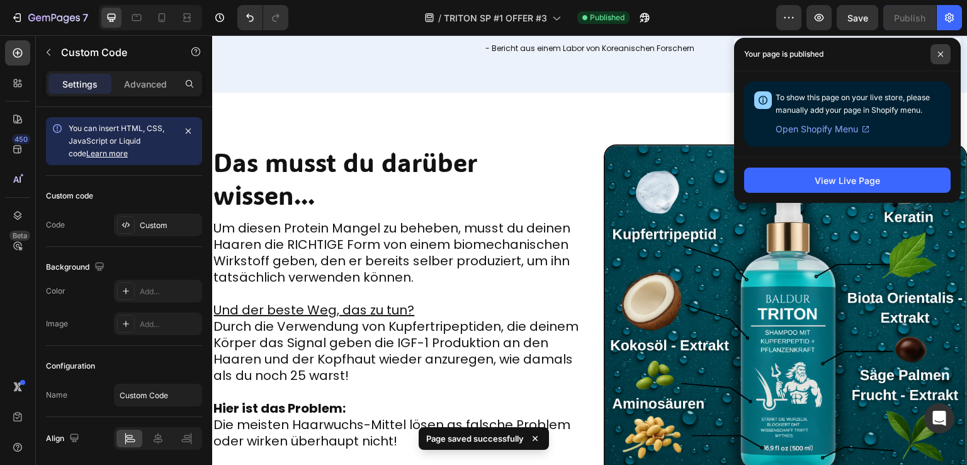
click at [939, 50] on span at bounding box center [941, 54] width 20 height 20
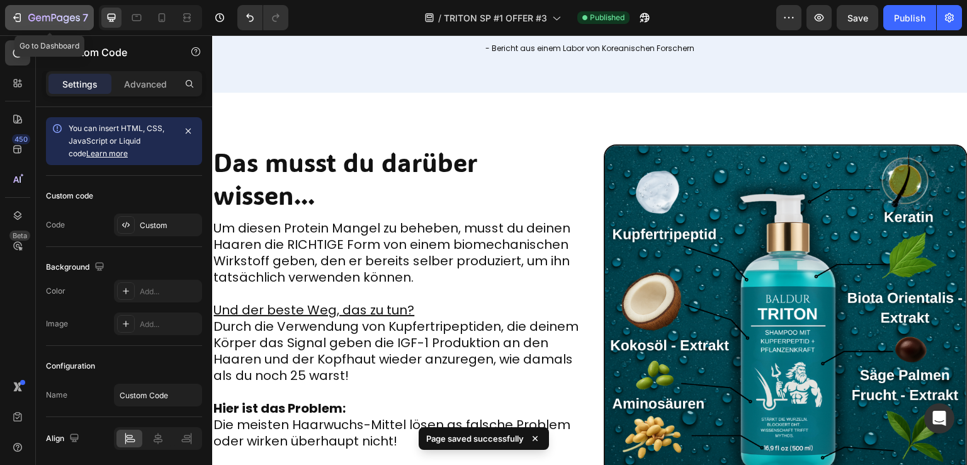
click at [20, 16] on icon "button" at bounding box center [19, 17] width 6 height 9
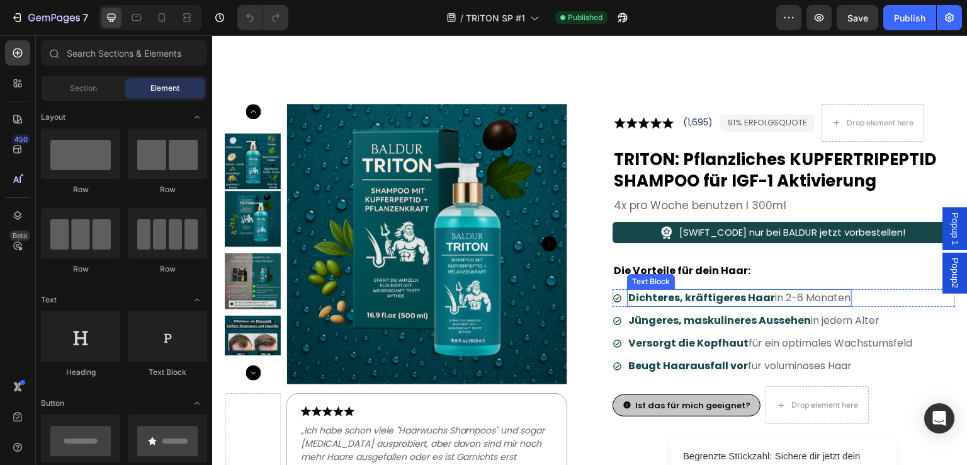
scroll to position [3779, 0]
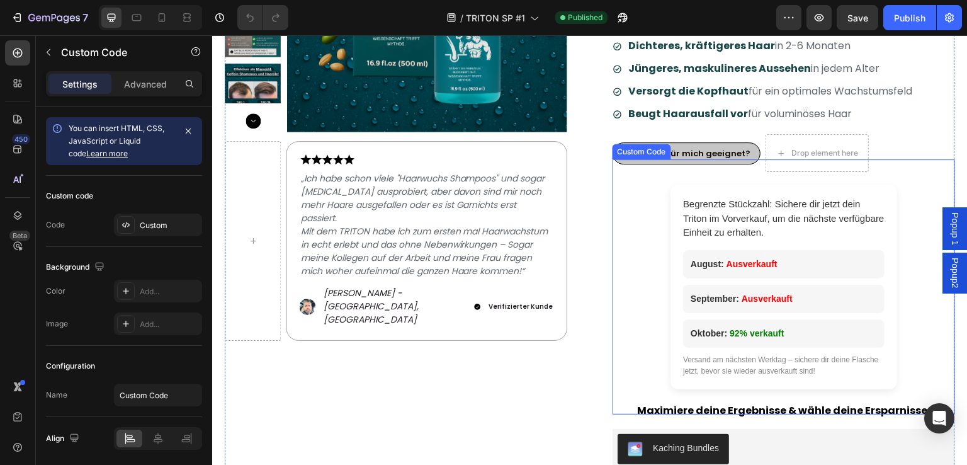
click at [646, 302] on div "Begrenzte Stückzahl: Sichere dir jetzt dein Triton im Vorverkauf, um die nächst…" at bounding box center [784, 287] width 343 height 205
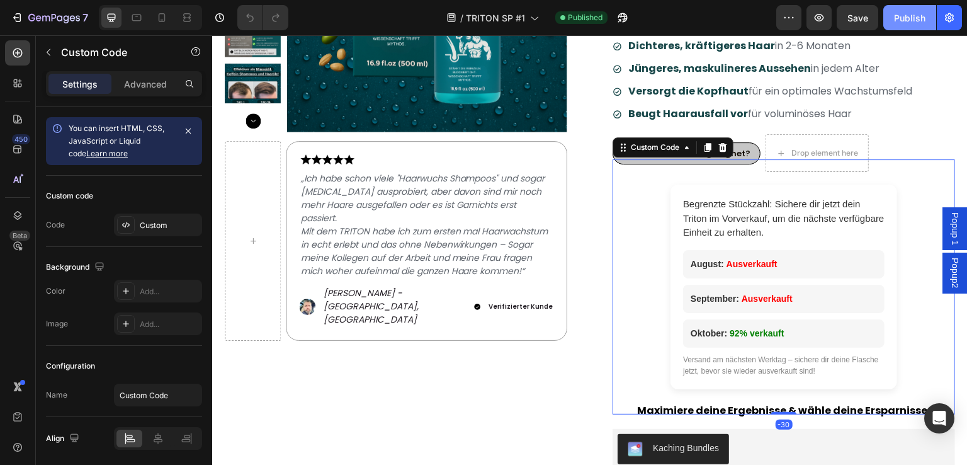
click at [904, 20] on div "Publish" at bounding box center [909, 17] width 31 height 13
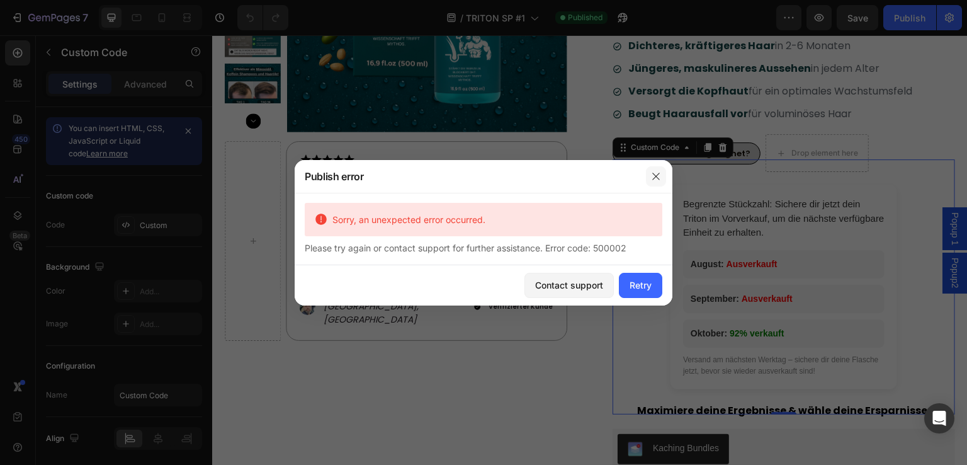
click at [663, 174] on button "button" at bounding box center [656, 176] width 20 height 20
